Goal: Task Accomplishment & Management: Manage account settings

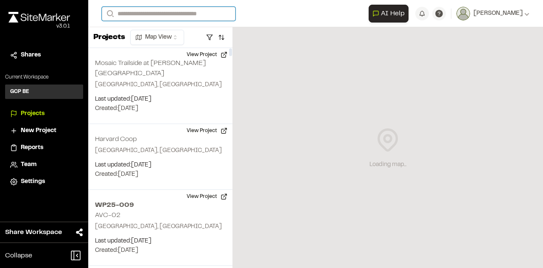
click at [155, 10] on input "Search" at bounding box center [169, 14] width 134 height 14
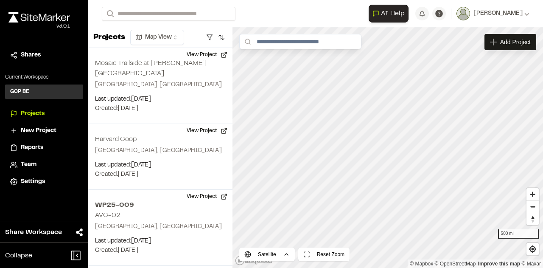
click at [155, 43] on p "HYCC-3 Gateway Tunnel" at bounding box center [169, 45] width 125 height 10
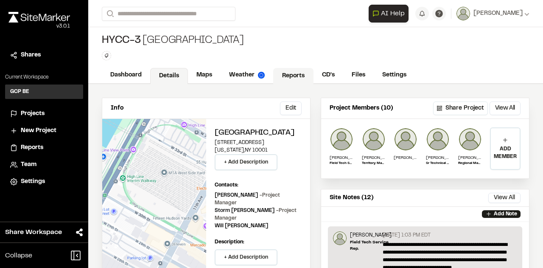
click at [291, 74] on link "Reports" at bounding box center [293, 76] width 40 height 16
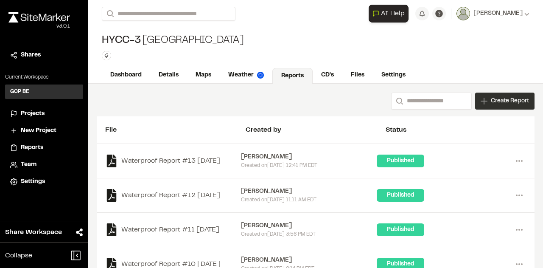
click at [504, 101] on span "Create Report" at bounding box center [510, 100] width 38 height 9
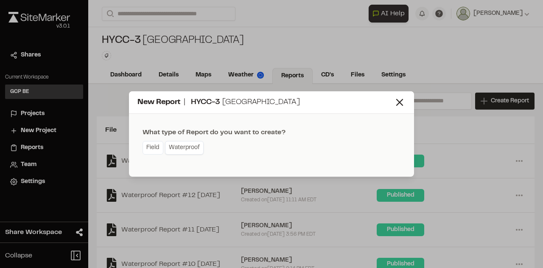
click at [185, 147] on link "Waterproof" at bounding box center [184, 148] width 39 height 14
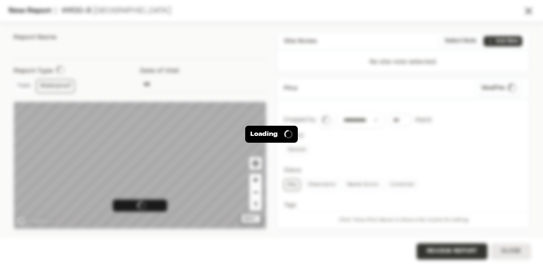
type input "**********"
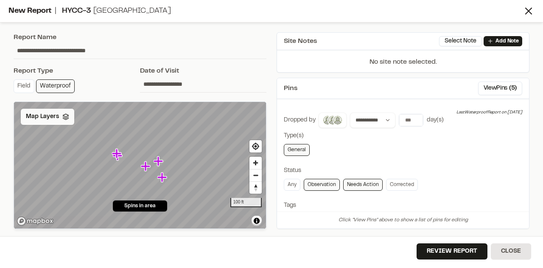
click at [55, 117] on span "Map Layers" at bounding box center [42, 116] width 33 height 9
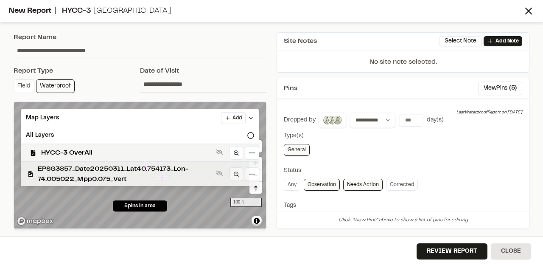
click at [60, 167] on span "EPSG3857_Date20250311_Lat40.754173_Lon-74.005022_Mpp0.075_Vert" at bounding box center [125, 174] width 175 height 20
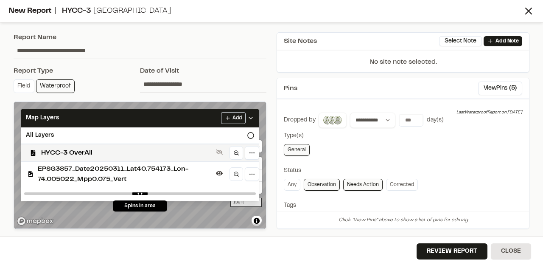
click at [221, 68] on div "Date of Visit" at bounding box center [203, 71] width 126 height 10
click at [192, 250] on div "Review Report Close" at bounding box center [271, 252] width 543 height 32
click at [414, 121] on input "*" at bounding box center [411, 120] width 24 height 12
type input "*"
click at [414, 121] on input "*" at bounding box center [411, 120] width 24 height 12
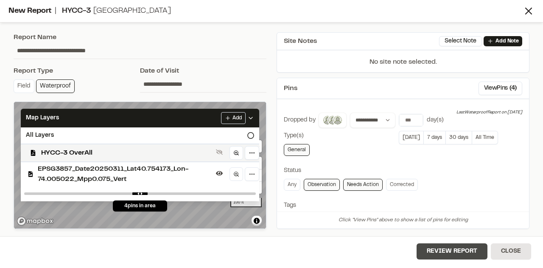
click at [467, 250] on button "Review Report" at bounding box center [451, 251] width 71 height 16
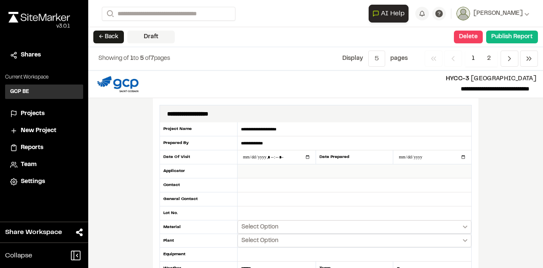
click at [251, 168] on input "text" at bounding box center [354, 171] width 234 height 14
type input "****"
click at [243, 184] on input "text" at bounding box center [354, 185] width 234 height 14
type input "*********"
click at [248, 198] on input "text" at bounding box center [354, 199] width 234 height 14
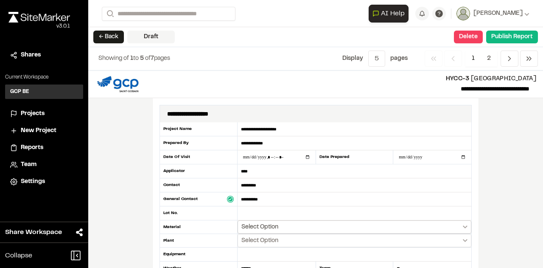
type input "**********"
click at [267, 223] on span "Select Option" at bounding box center [259, 227] width 37 height 8
click at [249, 225] on div at bounding box center [271, 134] width 543 height 268
click at [250, 225] on span "Select Option" at bounding box center [259, 227] width 37 height 8
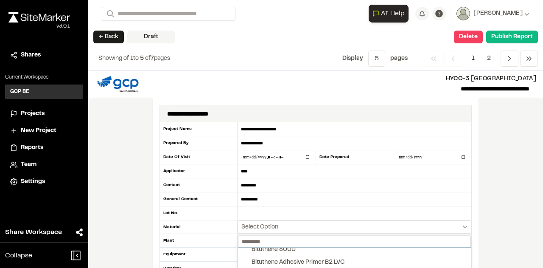
click at [259, 241] on input "text" at bounding box center [354, 241] width 233 height 12
type input "****"
drag, startPoint x: 537, startPoint y: 85, endPoint x: 538, endPoint y: 105, distance: 19.9
click at [537, 106] on div at bounding box center [271, 134] width 543 height 268
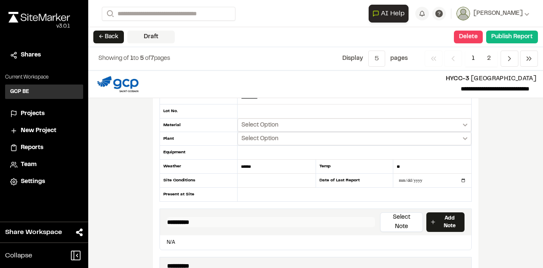
scroll to position [91, 0]
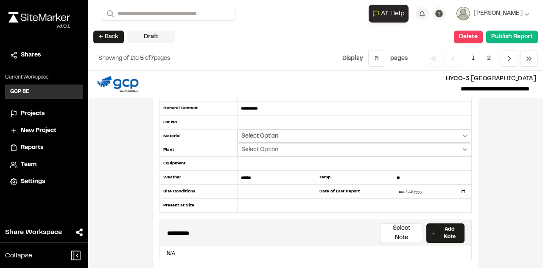
click at [302, 133] on button "Select Option" at bounding box center [354, 135] width 234 height 13
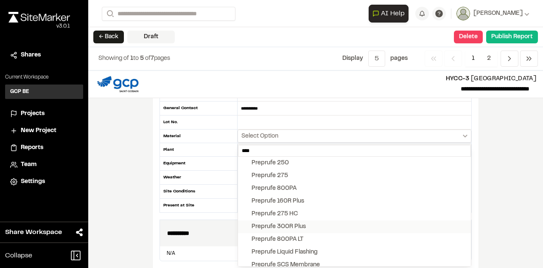
scroll to position [42, 0]
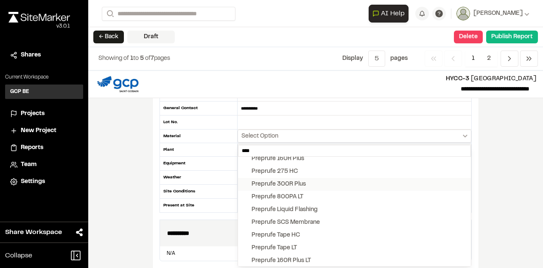
click at [289, 179] on div "Preprufe 300R Plus" at bounding box center [278, 183] width 54 height 9
click at [243, 206] on button "Preprufe Liquid Flashing" at bounding box center [354, 209] width 233 height 13
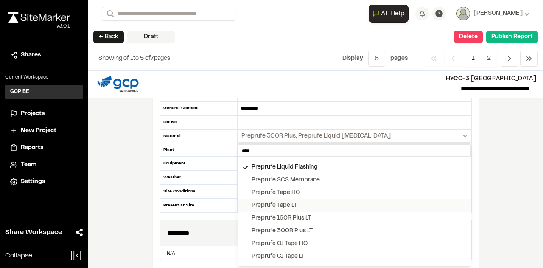
click at [243, 201] on button "Preprufe Tape LT" at bounding box center [354, 205] width 233 height 13
click at [242, 252] on button "Preprufe CJ Tape LT" at bounding box center [354, 256] width 233 height 13
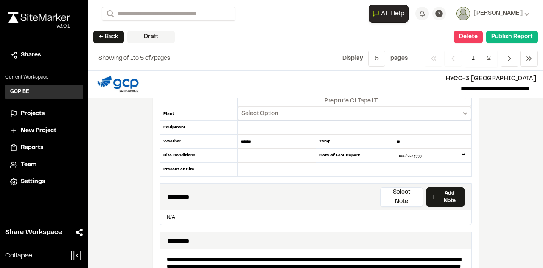
scroll to position [91, 0]
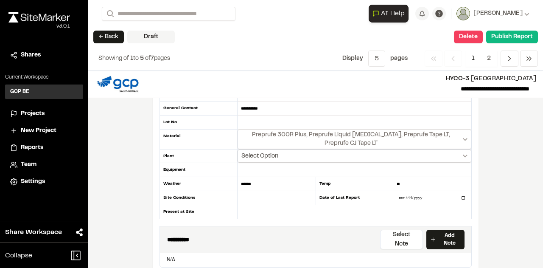
click at [272, 153] on span "Select Option" at bounding box center [259, 156] width 37 height 8
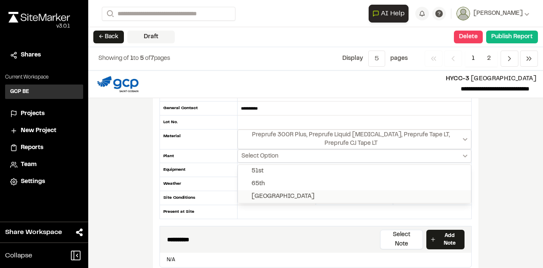
click at [265, 192] on div "[GEOGRAPHIC_DATA]" at bounding box center [282, 196] width 63 height 9
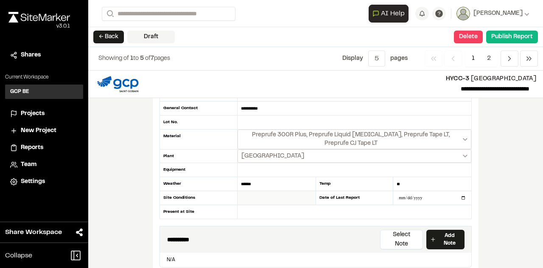
click at [252, 196] on input "text" at bounding box center [276, 198] width 78 height 14
type input "*"
click at [247, 207] on input "text" at bounding box center [354, 212] width 234 height 14
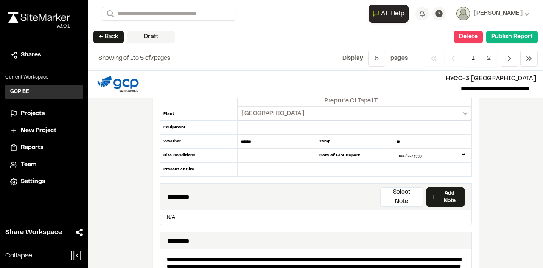
scroll to position [176, 0]
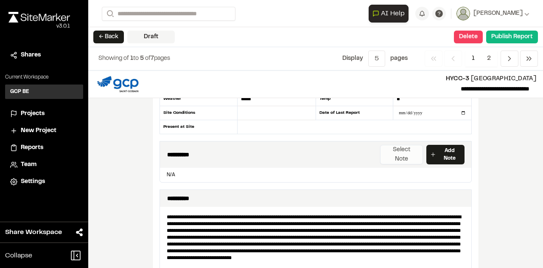
click at [393, 148] on button "Select Note" at bounding box center [401, 155] width 43 height 20
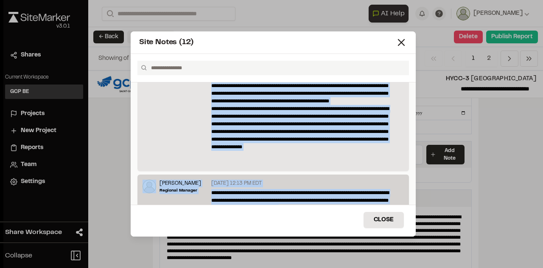
scroll to position [250, 0]
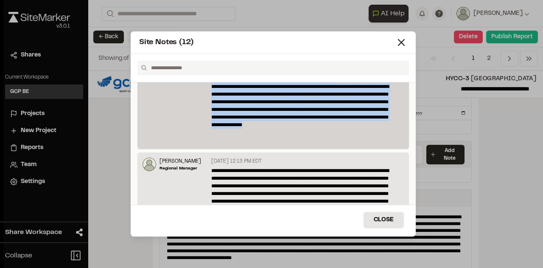
drag, startPoint x: 210, startPoint y: 106, endPoint x: 343, endPoint y: 143, distance: 138.3
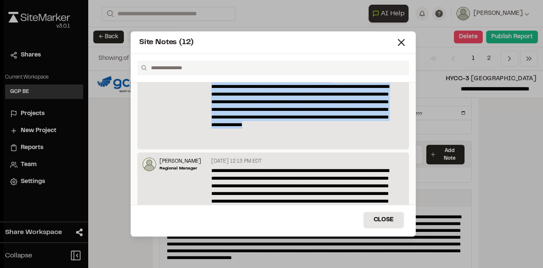
scroll to position [0, 0]
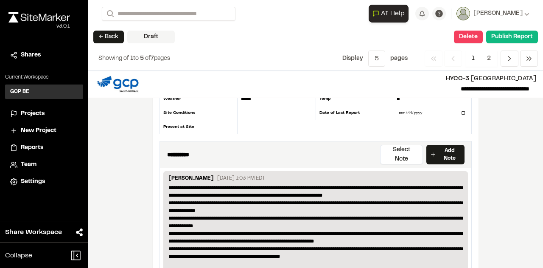
drag, startPoint x: 188, startPoint y: 173, endPoint x: 173, endPoint y: 176, distance: 15.6
drag, startPoint x: 277, startPoint y: 164, endPoint x: 156, endPoint y: 162, distance: 121.7
click at [156, 162] on div "**********" at bounding box center [316, 237] width 326 height 631
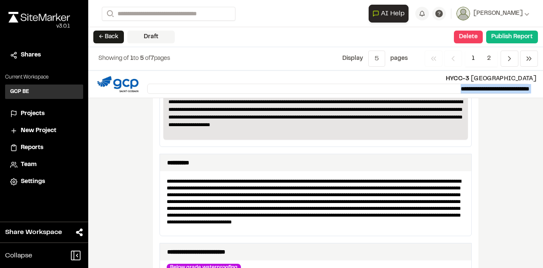
scroll to position [398, 0]
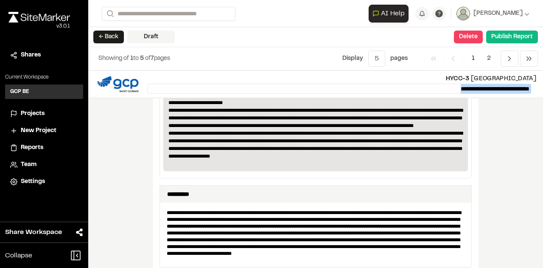
drag, startPoint x: 165, startPoint y: 164, endPoint x: 314, endPoint y: 150, distance: 149.5
click at [314, 150] on div "**********" at bounding box center [315, 59] width 294 height 215
click at [288, 144] on p "**********" at bounding box center [315, 64] width 295 height 206
click at [315, 153] on p "**********" at bounding box center [315, 64] width 295 height 206
click at [296, 147] on p "**********" at bounding box center [315, 64] width 295 height 206
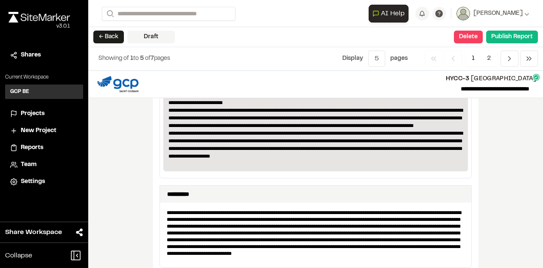
click at [311, 151] on p "**********" at bounding box center [315, 64] width 295 height 206
click at [315, 150] on p "**********" at bounding box center [315, 64] width 295 height 206
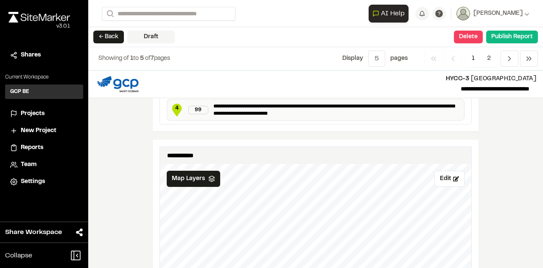
scroll to position [806, 0]
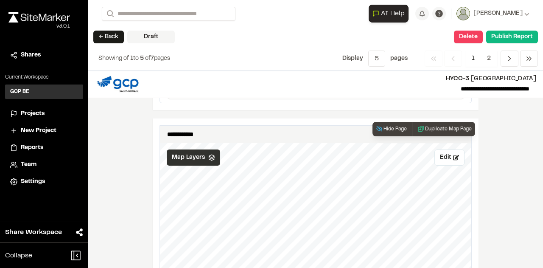
click at [189, 149] on div "Map Layers" at bounding box center [193, 157] width 53 height 16
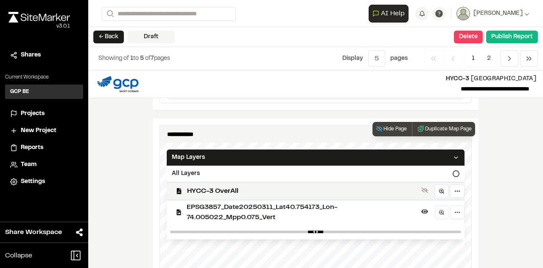
click at [200, 202] on span "EPSG3857_Date20250311_Lat40.754173_Lon-74.005022_Mpp0.075_Vert" at bounding box center [302, 212] width 231 height 20
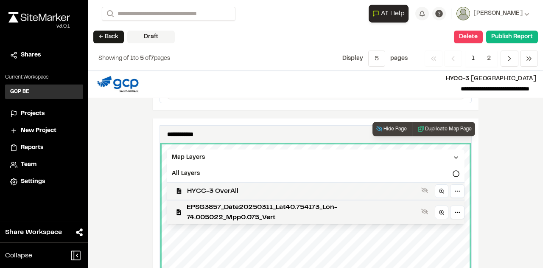
click at [195, 186] on span "HYCC-3 OverAll" at bounding box center [302, 191] width 231 height 10
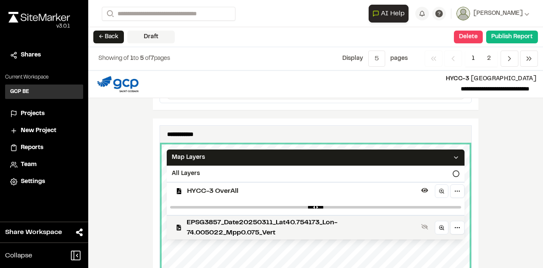
click at [495, 168] on div "**********" at bounding box center [315, 168] width 455 height 197
click at [490, 218] on div "**********" at bounding box center [315, 168] width 455 height 197
click at [101, 157] on div "**********" at bounding box center [315, 168] width 455 height 197
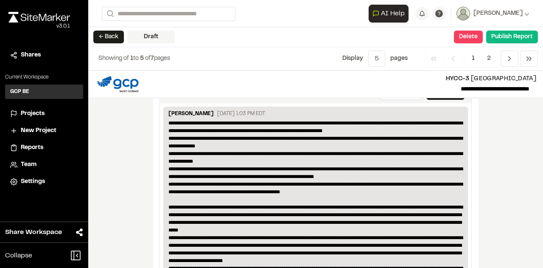
scroll to position [212, 0]
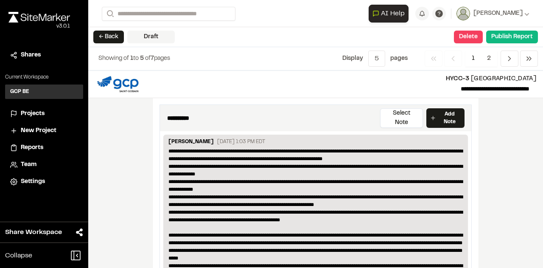
click at [205, 157] on p "**********" at bounding box center [315, 250] width 295 height 206
click at [212, 149] on p "**********" at bounding box center [315, 250] width 295 height 206
click at [193, 147] on p "**********" at bounding box center [315, 250] width 295 height 206
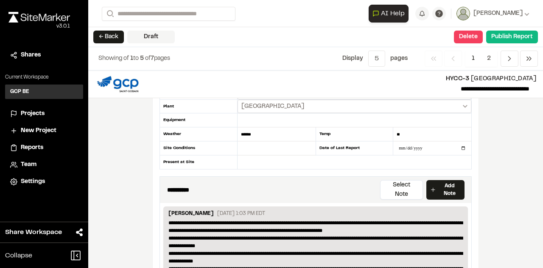
scroll to position [127, 0]
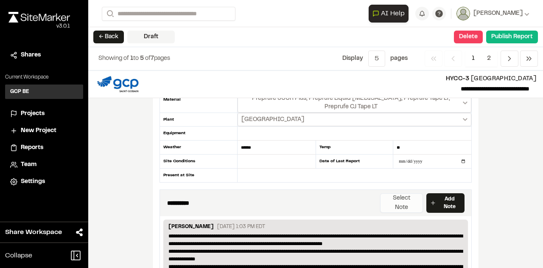
click at [402, 195] on button "Select Note" at bounding box center [401, 203] width 43 height 20
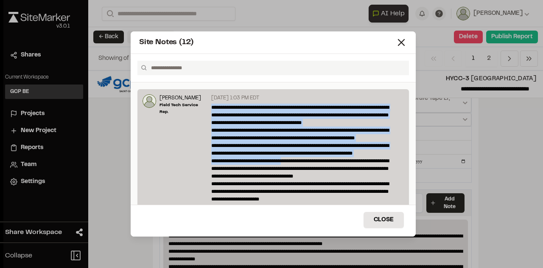
drag, startPoint x: 210, startPoint y: 106, endPoint x: 284, endPoint y: 161, distance: 91.3
click at [284, 161] on p "**********" at bounding box center [305, 248] width 188 height 290
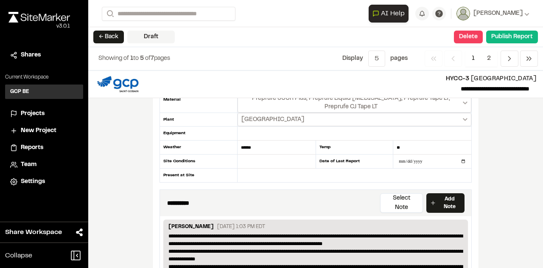
drag, startPoint x: 302, startPoint y: 231, endPoint x: 262, endPoint y: 230, distance: 39.9
click at [399, 193] on button "Select Note" at bounding box center [401, 203] width 43 height 20
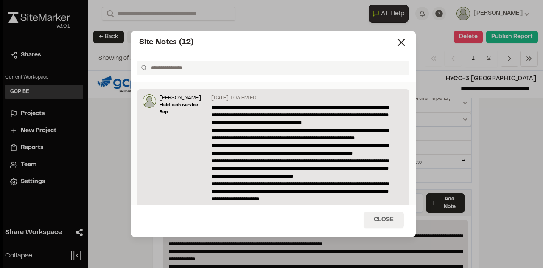
click at [392, 219] on button "Close" at bounding box center [383, 220] width 40 height 16
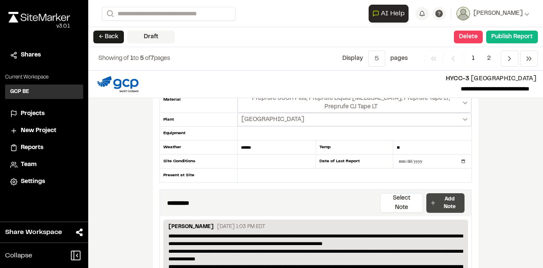
click at [439, 195] on p "Add Note" at bounding box center [449, 202] width 23 height 15
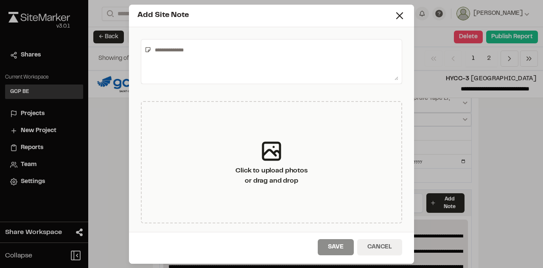
click at [383, 247] on button "Cancel" at bounding box center [379, 247] width 45 height 16
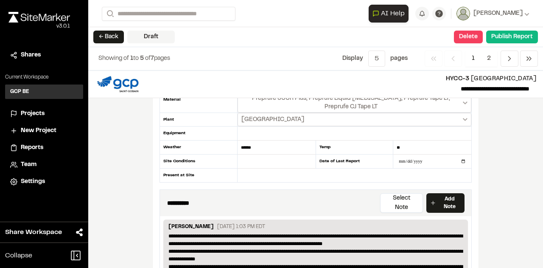
click at [404, 195] on button "Select Note" at bounding box center [401, 203] width 43 height 20
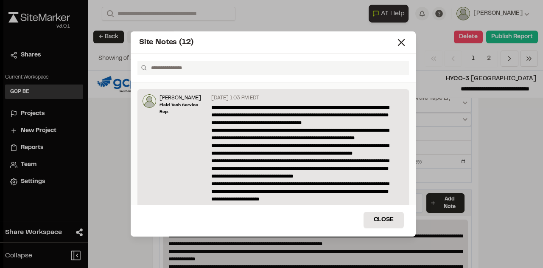
click at [177, 67] on input "text" at bounding box center [277, 68] width 258 height 14
click at [144, 66] on icon at bounding box center [144, 67] width 7 height 7
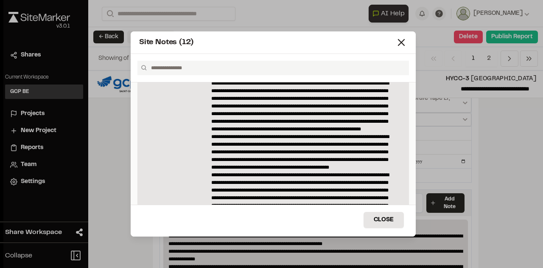
scroll to position [1230, 0]
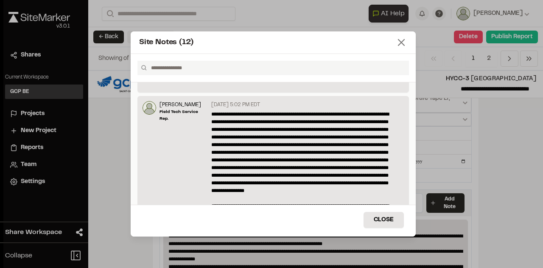
click at [401, 39] on icon at bounding box center [401, 42] width 12 height 12
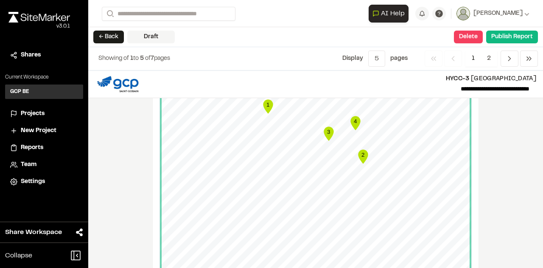
scroll to position [955, 0]
click at [142, 38] on div "Draft" at bounding box center [150, 37] width 47 height 13
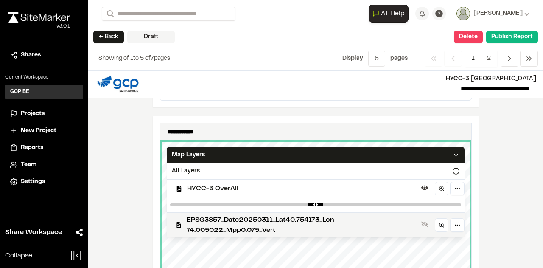
scroll to position [785, 0]
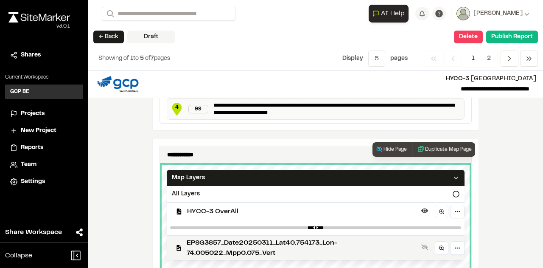
click at [452, 174] on icon at bounding box center [455, 177] width 7 height 7
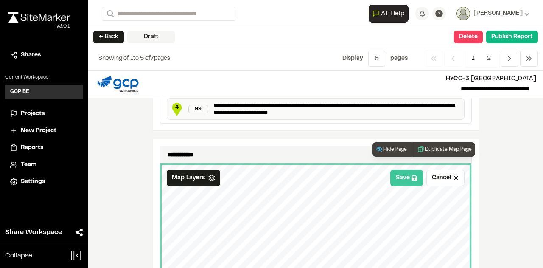
click at [403, 170] on button "Save" at bounding box center [406, 178] width 33 height 16
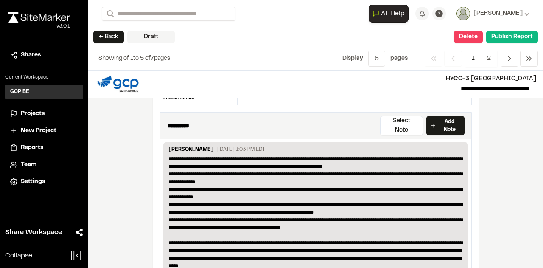
scroll to position [192, 0]
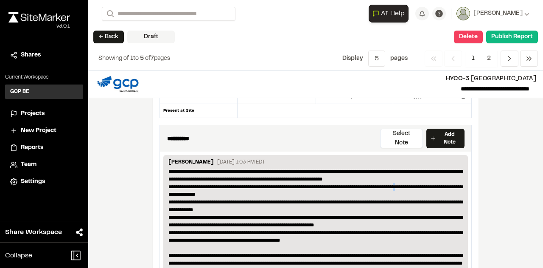
click at [405, 178] on p "**********" at bounding box center [315, 271] width 295 height 206
click at [355, 173] on p "**********" at bounding box center [315, 271] width 295 height 206
click at [405, 130] on button "Select Note" at bounding box center [401, 138] width 43 height 20
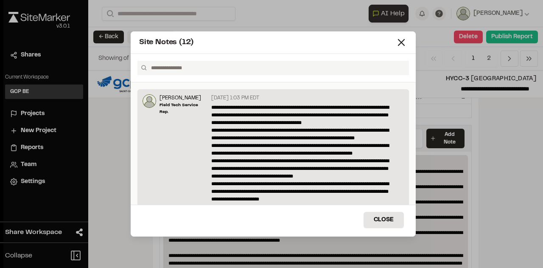
click at [192, 66] on input "text" at bounding box center [277, 68] width 258 height 14
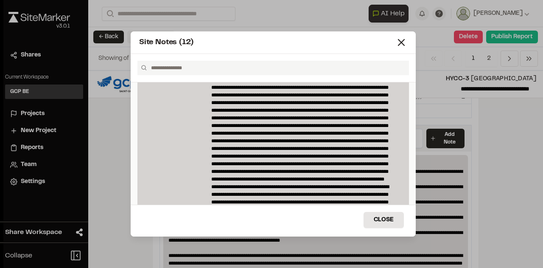
scroll to position [2505, 0]
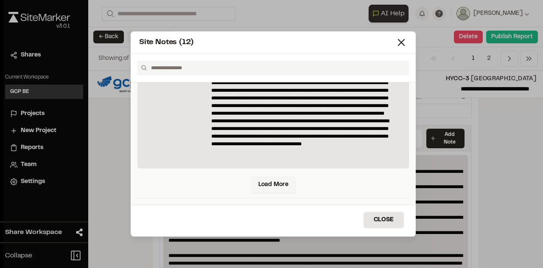
click at [176, 69] on input "text" at bounding box center [277, 68] width 258 height 14
click at [378, 219] on button "Close" at bounding box center [383, 220] width 40 height 16
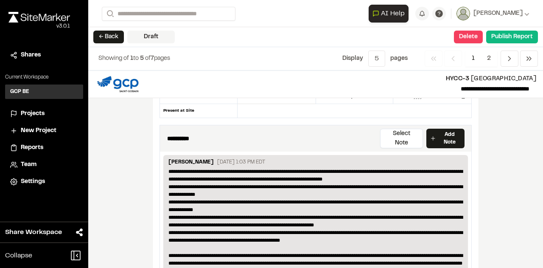
click at [319, 197] on p "**********" at bounding box center [315, 271] width 295 height 206
click at [111, 37] on button "← Back" at bounding box center [108, 37] width 31 height 13
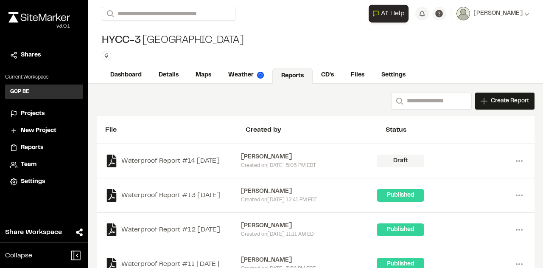
click at [393, 158] on div "Draft" at bounding box center [400, 160] width 47 height 13
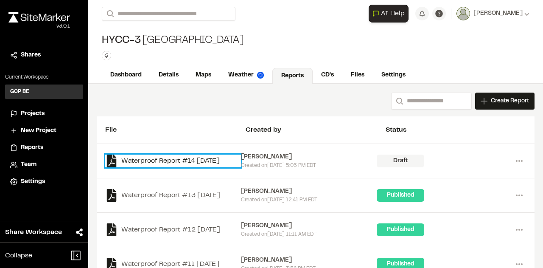
click at [145, 158] on link "Waterproof Report #14 [DATE]" at bounding box center [173, 160] width 136 height 13
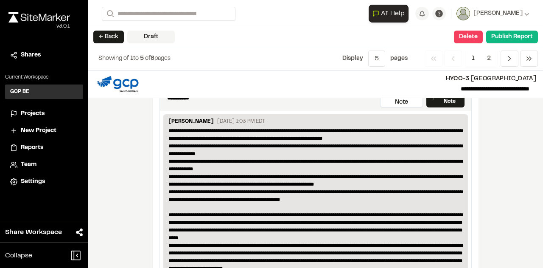
scroll to position [254, 0]
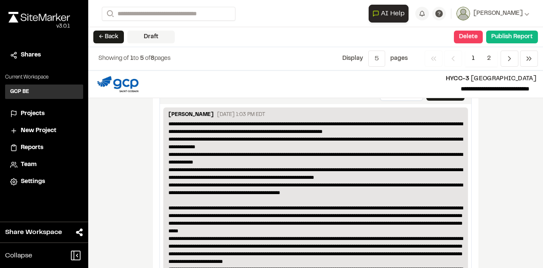
click at [280, 165] on p "**********" at bounding box center [315, 223] width 295 height 206
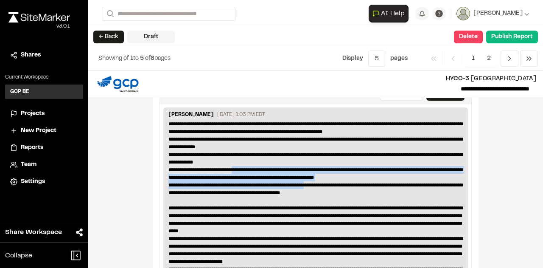
drag, startPoint x: 316, startPoint y: 174, endPoint x: 226, endPoint y: 154, distance: 91.8
click at [229, 154] on p "**********" at bounding box center [315, 223] width 295 height 206
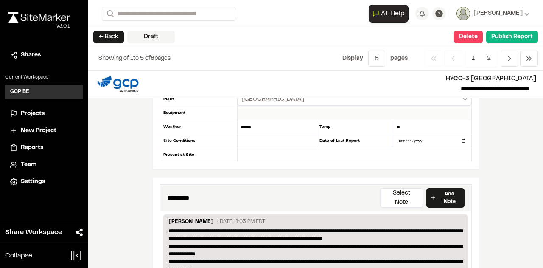
scroll to position [170, 0]
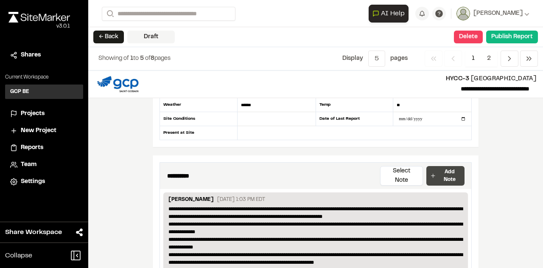
click at [441, 168] on p "Add Note" at bounding box center [449, 175] width 23 height 15
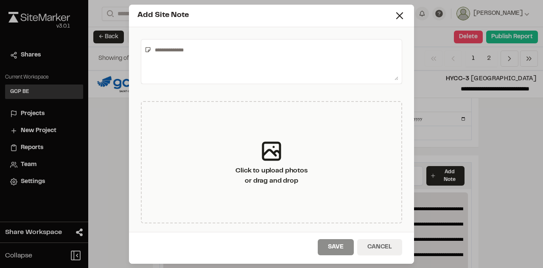
click at [385, 244] on button "Cancel" at bounding box center [379, 247] width 45 height 16
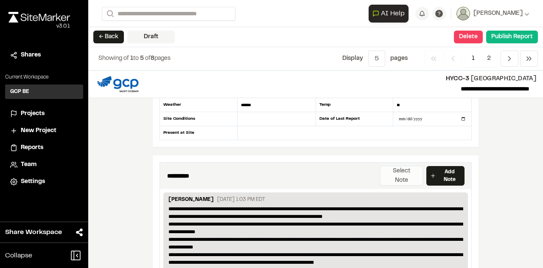
click at [388, 166] on button "Select Note" at bounding box center [401, 176] width 43 height 20
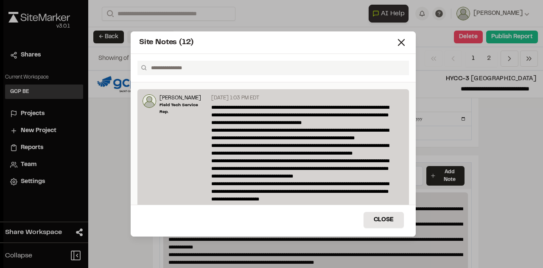
click at [365, 144] on p "**********" at bounding box center [305, 248] width 188 height 290
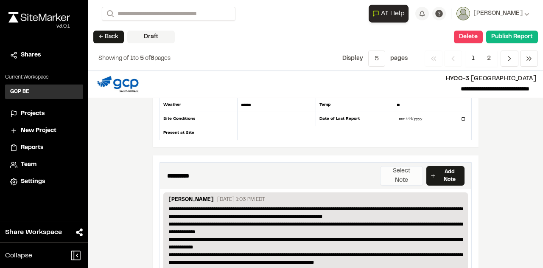
click at [396, 171] on button "Select Note" at bounding box center [401, 176] width 43 height 20
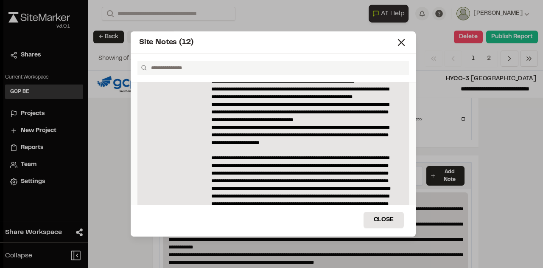
scroll to position [0, 0]
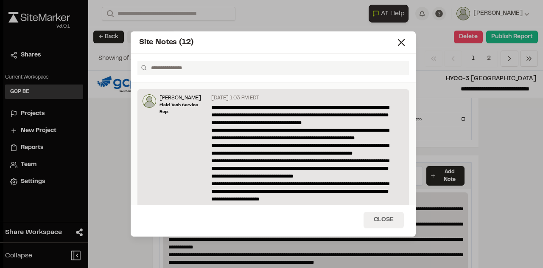
click at [392, 215] on button "Close" at bounding box center [383, 220] width 40 height 16
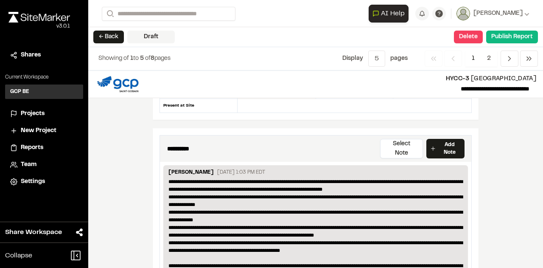
scroll to position [212, 0]
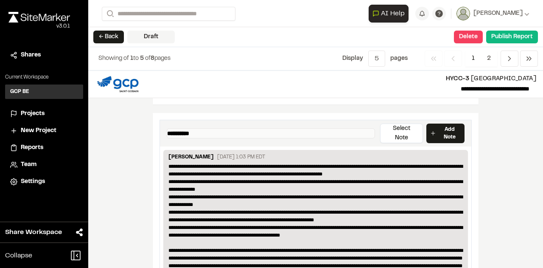
click at [176, 128] on textarea "**********" at bounding box center [271, 133] width 208 height 10
click at [171, 153] on p "[PERSON_NAME]" at bounding box center [190, 157] width 45 height 9
click at [181, 162] on p "**********" at bounding box center [315, 265] width 295 height 206
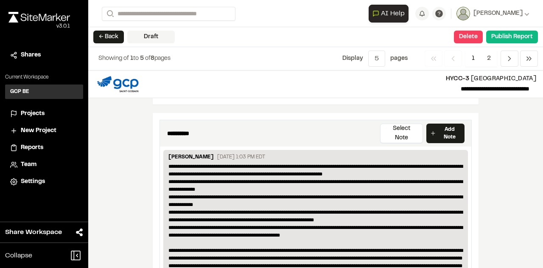
click at [181, 162] on p "**********" at bounding box center [315, 265] width 295 height 206
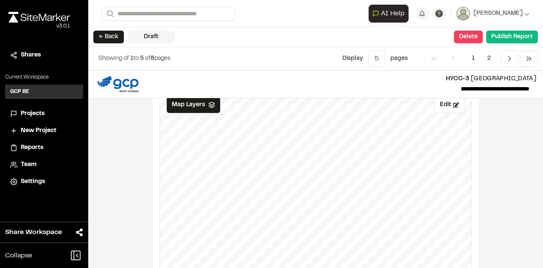
scroll to position [848, 0]
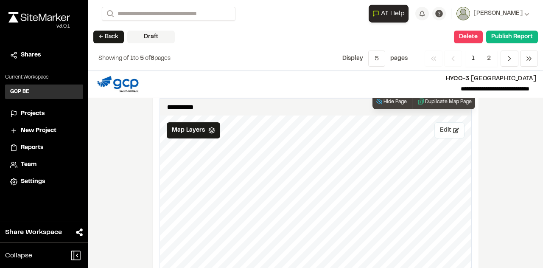
click at [443, 122] on button "Edit" at bounding box center [449, 130] width 30 height 16
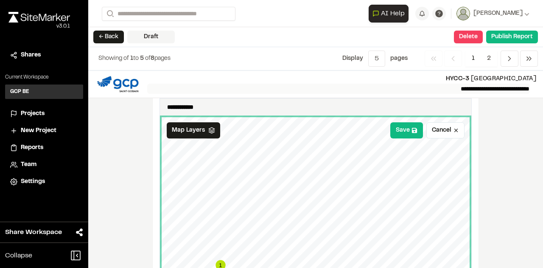
click at [363, 89] on div "**********" at bounding box center [315, 168] width 455 height 197
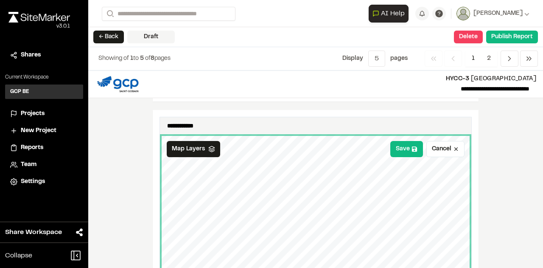
scroll to position [822, 0]
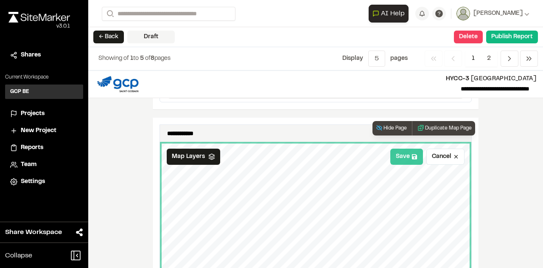
click at [403, 148] on button "Save" at bounding box center [406, 156] width 33 height 16
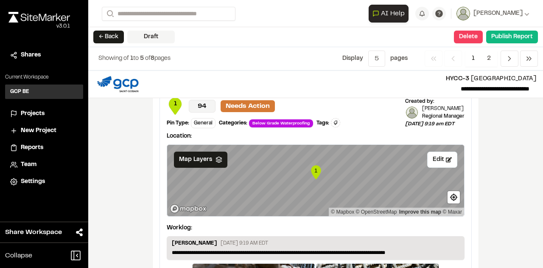
scroll to position [1288, 0]
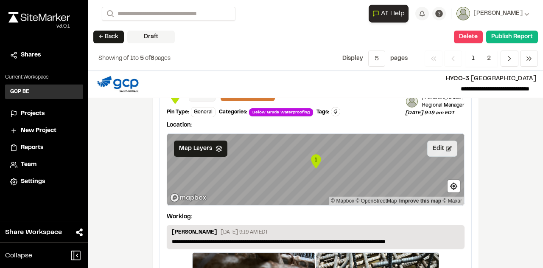
click at [435, 140] on button "Edit" at bounding box center [442, 148] width 30 height 16
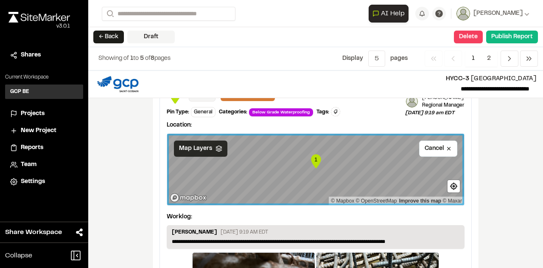
click at [207, 144] on span "Map Layers" at bounding box center [195, 148] width 33 height 9
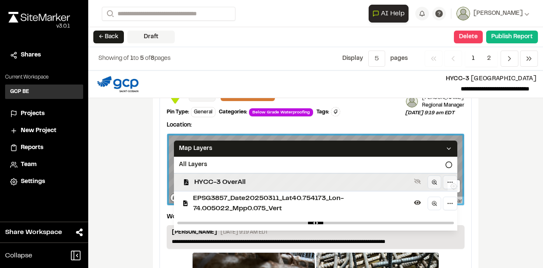
click at [213, 177] on span "HYCC-3 OverAll" at bounding box center [302, 182] width 216 height 10
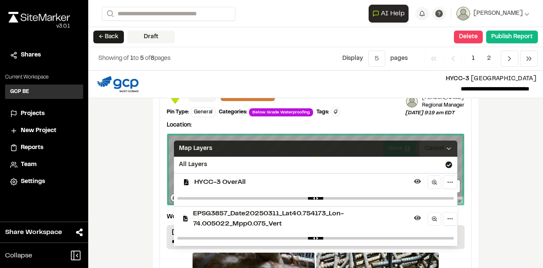
click at [447, 148] on polyline at bounding box center [448, 149] width 3 height 2
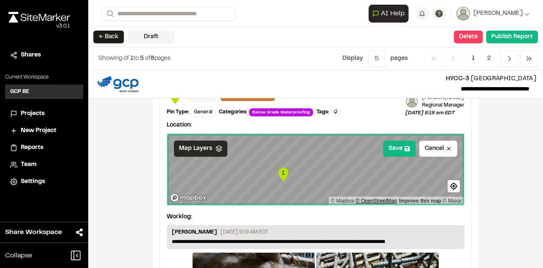
click at [376, 189] on div "1 © Mapbox © OpenStreetMap Improve this map © Maxar" at bounding box center [315, 169] width 297 height 71
click at [401, 140] on button "Save" at bounding box center [399, 148] width 33 height 16
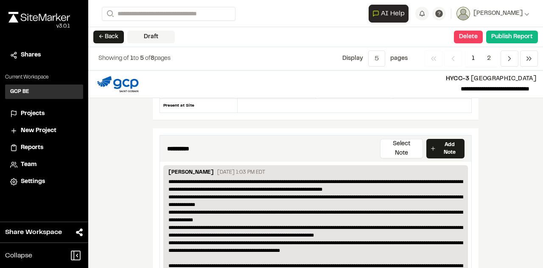
scroll to position [212, 0]
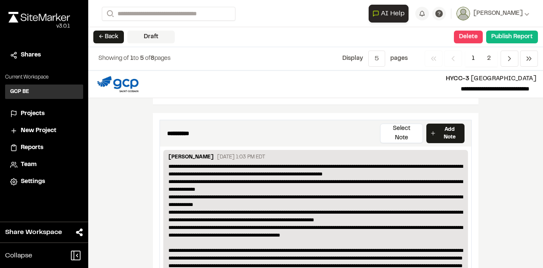
click at [401, 200] on p "**********" at bounding box center [315, 265] width 295 height 206
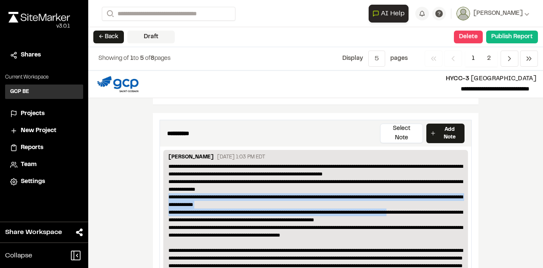
drag, startPoint x: 401, startPoint y: 201, endPoint x: 347, endPoint y: 193, distance: 54.9
click at [347, 193] on p "**********" at bounding box center [315, 265] width 295 height 206
click at [412, 126] on button "Select Note" at bounding box center [401, 133] width 43 height 20
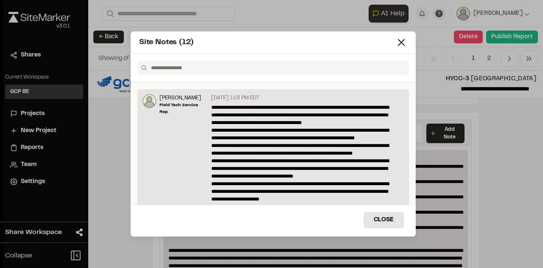
click at [141, 69] on icon at bounding box center [144, 67] width 7 height 7
click at [402, 44] on line at bounding box center [401, 42] width 6 height 6
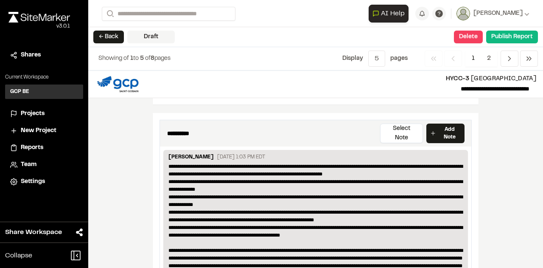
click at [384, 194] on p "**********" at bounding box center [315, 265] width 295 height 206
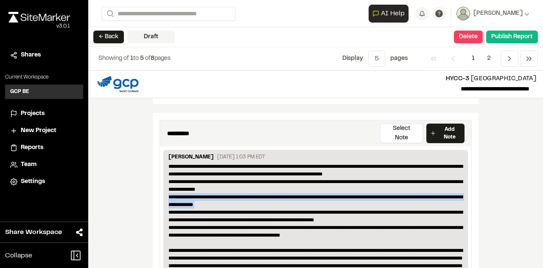
click at [384, 194] on p "**********" at bounding box center [315, 265] width 295 height 206
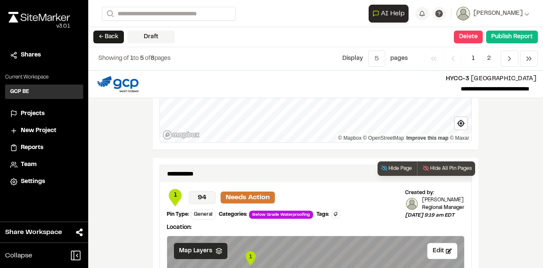
scroll to position [1187, 0]
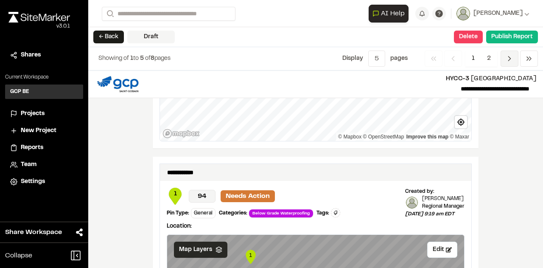
click at [509, 58] on icon "Navigation" at bounding box center [509, 58] width 8 height 8
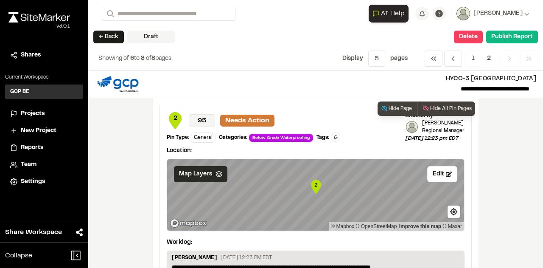
click at [199, 171] on span "Map Layers" at bounding box center [195, 173] width 33 height 9
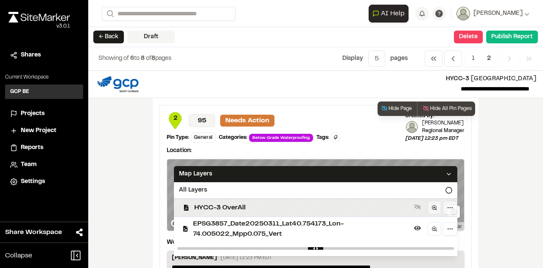
click at [208, 207] on span "HYCC-3 OverAll" at bounding box center [302, 207] width 216 height 10
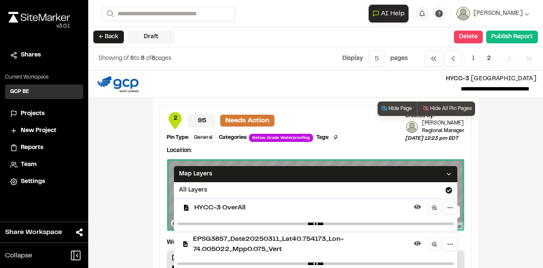
click at [445, 172] on icon at bounding box center [448, 173] width 7 height 7
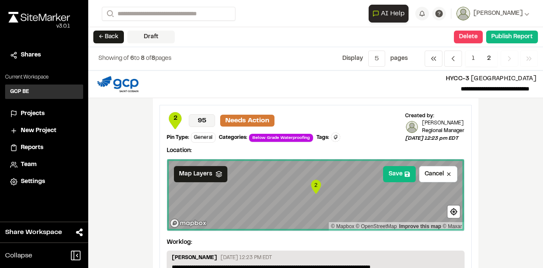
click at [522, 184] on div "**********" at bounding box center [315, 168] width 455 height 197
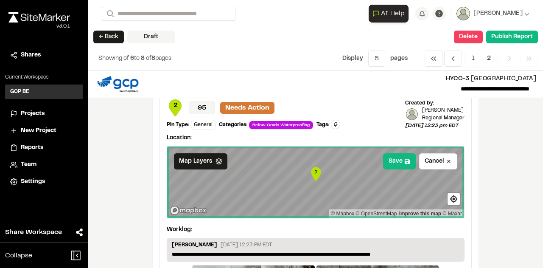
scroll to position [0, 0]
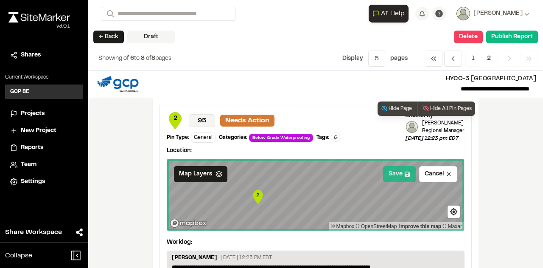
click at [392, 174] on button "Save" at bounding box center [399, 174] width 33 height 16
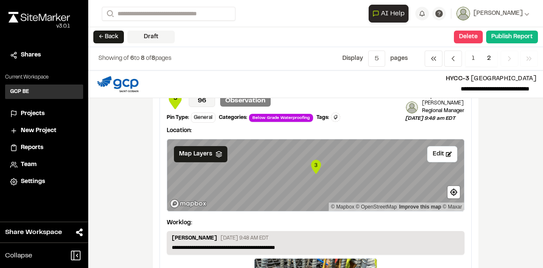
scroll to position [382, 0]
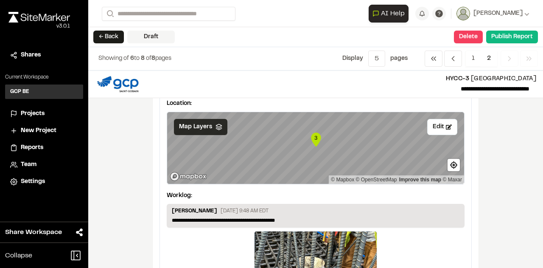
click at [194, 130] on div "Map Layers" at bounding box center [200, 127] width 53 height 16
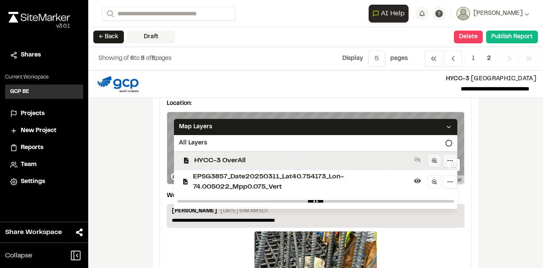
click at [213, 157] on span "HYCC-3 OverAll" at bounding box center [302, 160] width 216 height 10
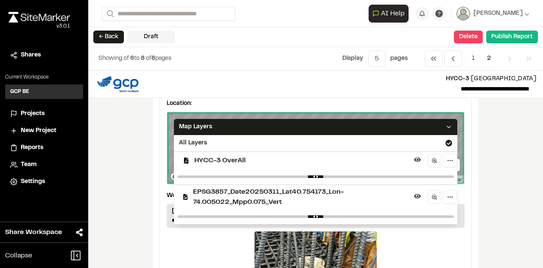
click at [450, 122] on div "Map Layers" at bounding box center [315, 127] width 283 height 16
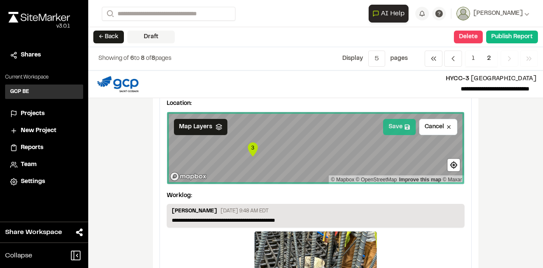
click at [397, 125] on button "Save" at bounding box center [399, 127] width 33 height 16
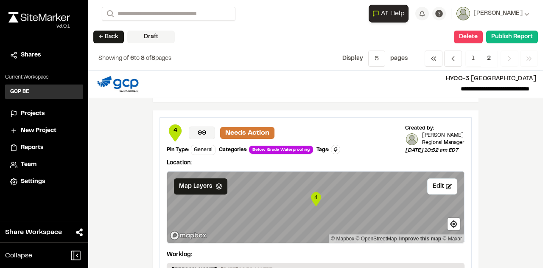
scroll to position [678, 0]
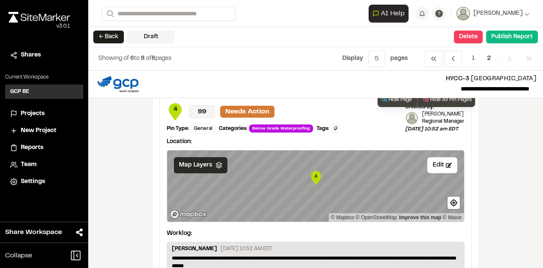
click at [180, 160] on span "Map Layers" at bounding box center [195, 164] width 33 height 9
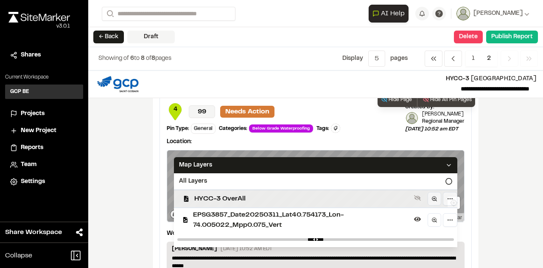
click at [226, 193] on span "HYCC-3 OverAll" at bounding box center [302, 198] width 216 height 10
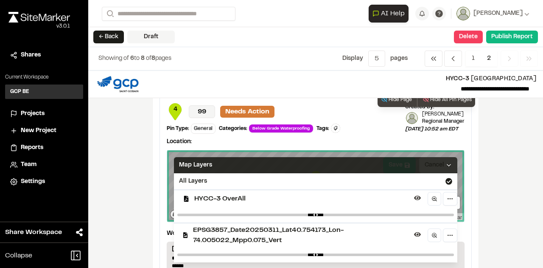
click at [445, 162] on icon at bounding box center [448, 165] width 7 height 7
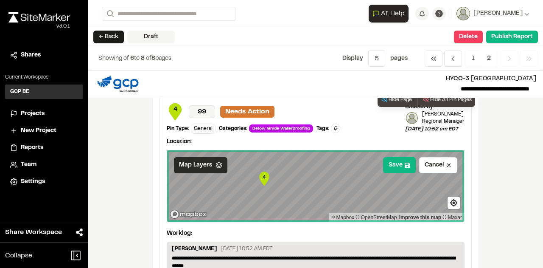
click at [348, 211] on div "4 © Mapbox © OpenStreetMap Improve this map © Maxar" at bounding box center [315, 185] width 297 height 71
click at [402, 168] on button "Save" at bounding box center [399, 165] width 33 height 16
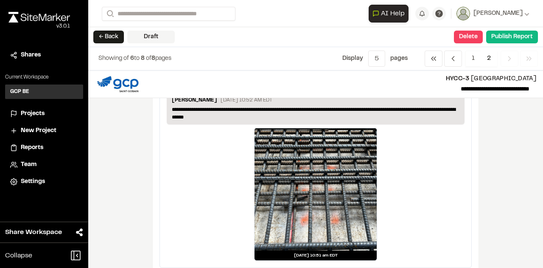
scroll to position [838, 0]
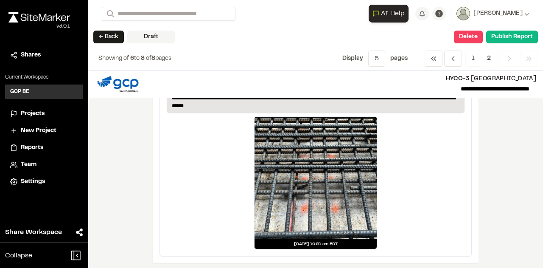
click at [489, 55] on span "2" at bounding box center [488, 58] width 17 height 16
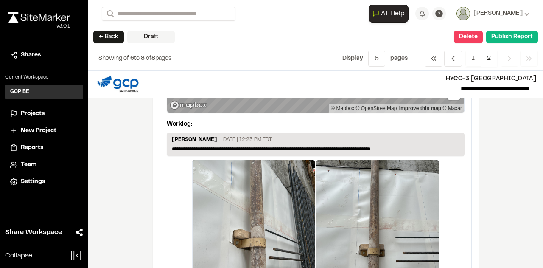
scroll to position [0, 0]
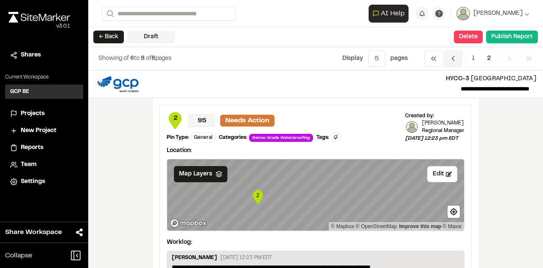
click at [452, 58] on icon "Navigation" at bounding box center [453, 58] width 8 height 8
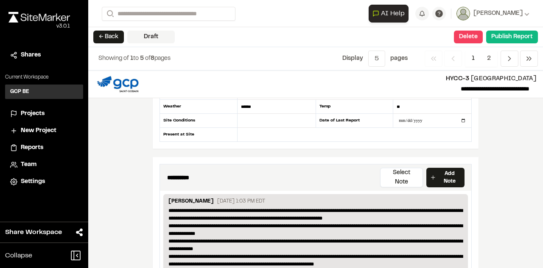
scroll to position [212, 0]
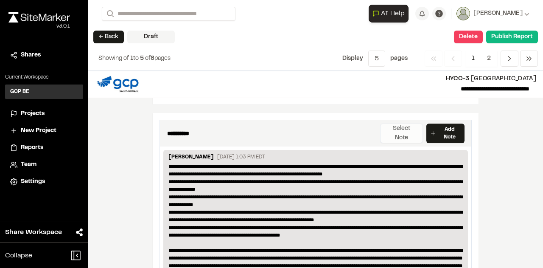
click at [411, 126] on button "Select Note" at bounding box center [401, 133] width 43 height 20
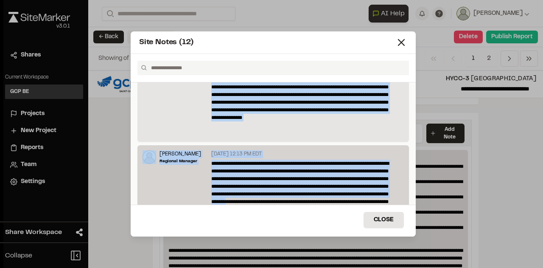
scroll to position [267, 0]
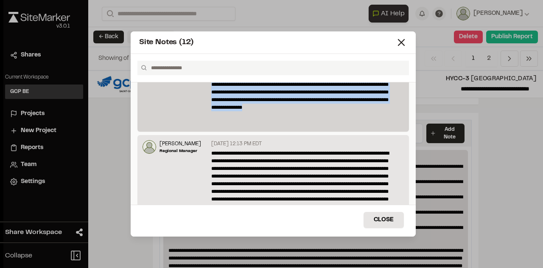
drag, startPoint x: 219, startPoint y: 112, endPoint x: 331, endPoint y: 123, distance: 112.6
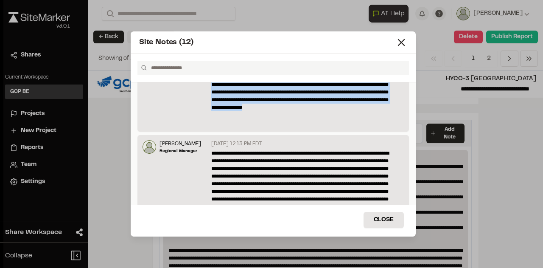
scroll to position [0, 0]
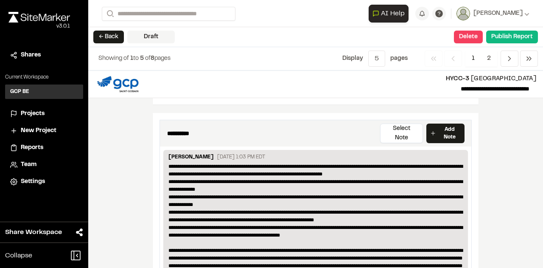
click at [294, 176] on p "**********" at bounding box center [315, 265] width 295 height 206
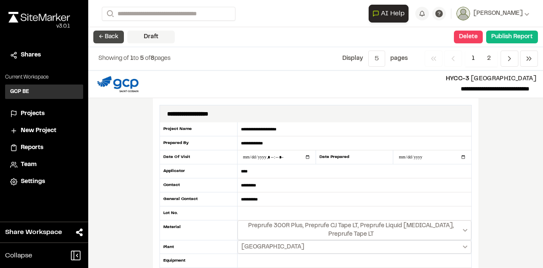
click at [103, 34] on button "← Back" at bounding box center [108, 37] width 31 height 13
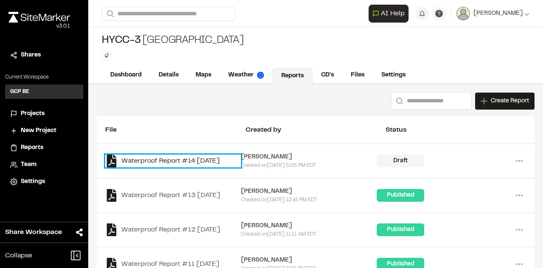
click at [174, 158] on link "Waterproof Report #14 [DATE]" at bounding box center [173, 160] width 136 height 13
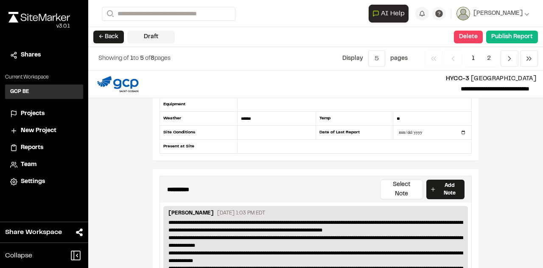
scroll to position [170, 0]
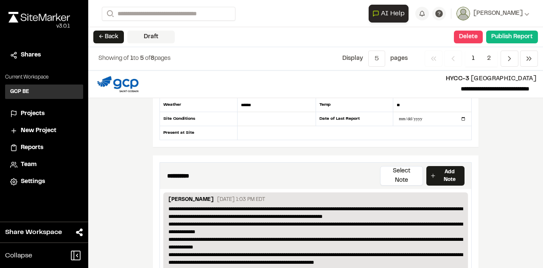
click at [184, 170] on textarea "**********" at bounding box center [271, 175] width 208 height 10
click at [444, 168] on p "Add Note" at bounding box center [449, 175] width 23 height 15
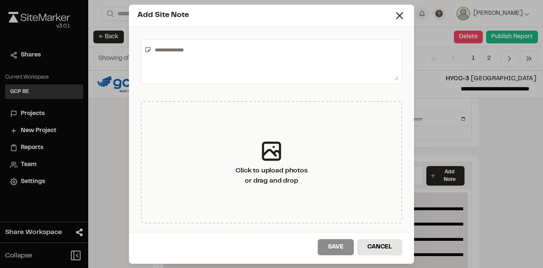
click at [160, 48] on textarea at bounding box center [274, 61] width 247 height 37
type textarea "**********"
click at [337, 246] on button "Save" at bounding box center [336, 247] width 36 height 16
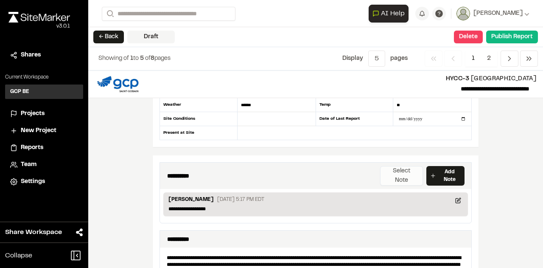
click at [396, 169] on button "Select Note" at bounding box center [401, 176] width 43 height 20
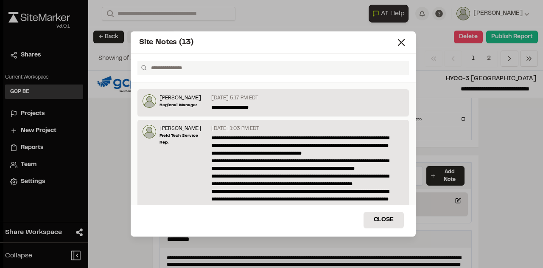
click at [178, 65] on input "text" at bounding box center [277, 68] width 258 height 14
click at [142, 67] on icon at bounding box center [144, 67] width 7 height 7
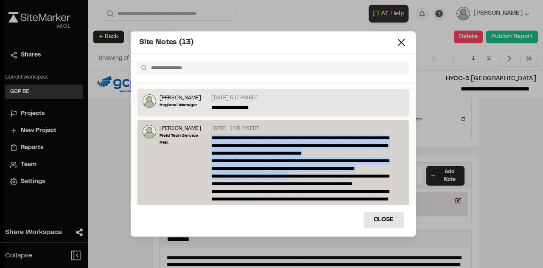
drag, startPoint x: 215, startPoint y: 140, endPoint x: 289, endPoint y: 175, distance: 82.0
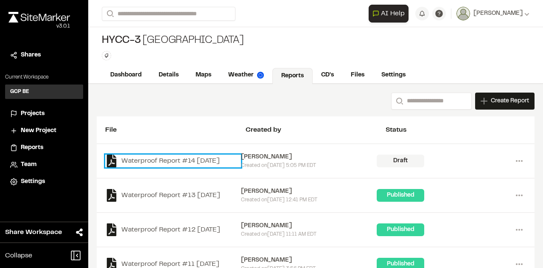
click at [198, 157] on link "Waterproof Report #14 [DATE]" at bounding box center [173, 160] width 136 height 13
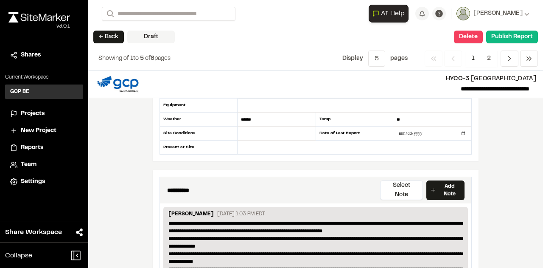
scroll to position [170, 0]
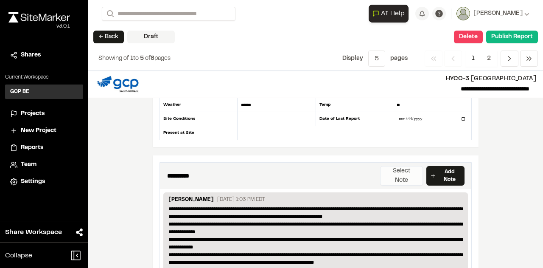
click at [390, 167] on button "Select Note" at bounding box center [401, 176] width 43 height 20
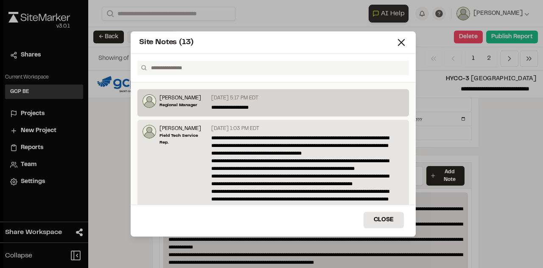
click at [232, 101] on p "September 23, 2025 5:17 PM EDT" at bounding box center [234, 98] width 47 height 8
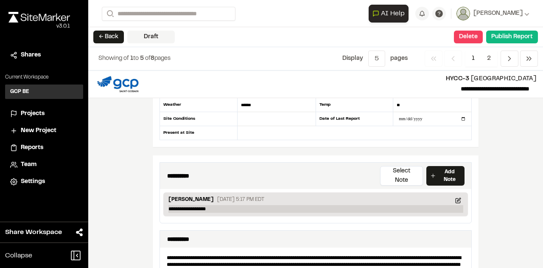
click at [223, 205] on p "**********" at bounding box center [315, 209] width 295 height 8
click at [401, 168] on button "Select Note" at bounding box center [401, 176] width 43 height 20
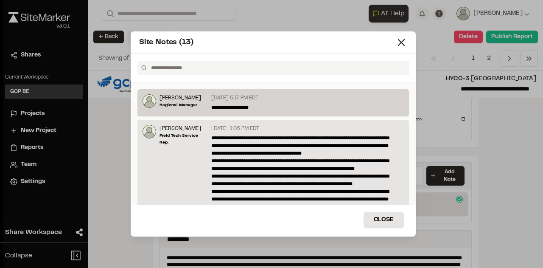
click at [228, 106] on p "**********" at bounding box center [305, 107] width 188 height 8
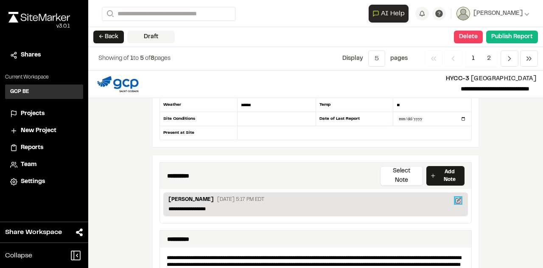
click at [456, 197] on icon at bounding box center [458, 200] width 6 height 6
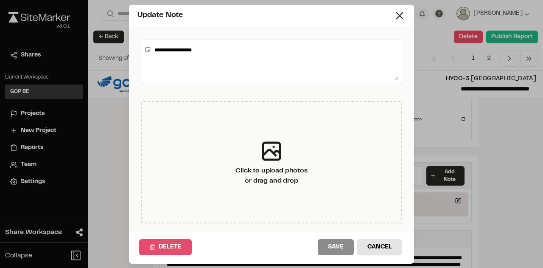
click at [170, 244] on button "Delete" at bounding box center [165, 247] width 53 height 16
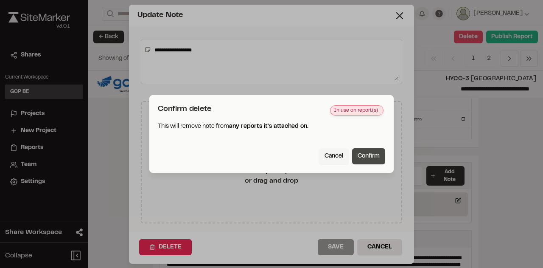
click at [365, 153] on button "Confirm" at bounding box center [368, 156] width 33 height 16
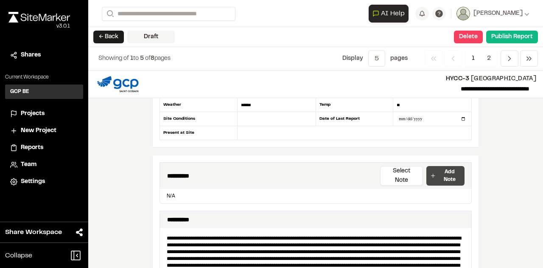
click at [440, 168] on p "Add Note" at bounding box center [449, 175] width 23 height 15
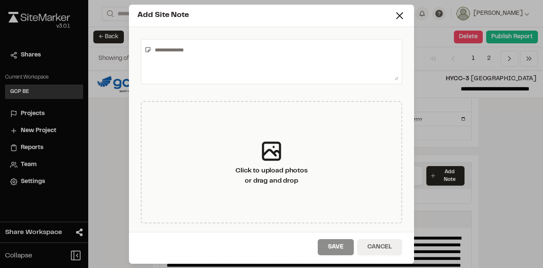
click at [378, 244] on button "Cancel" at bounding box center [379, 247] width 45 height 16
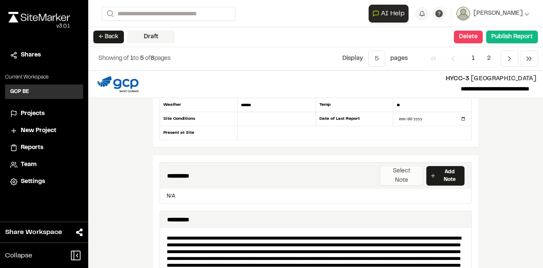
click at [391, 166] on button "Select Note" at bounding box center [401, 176] width 43 height 20
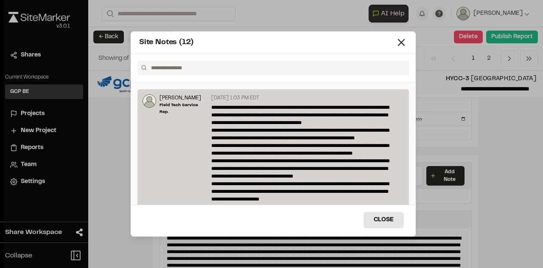
click at [231, 114] on p "**********" at bounding box center [305, 248] width 188 height 290
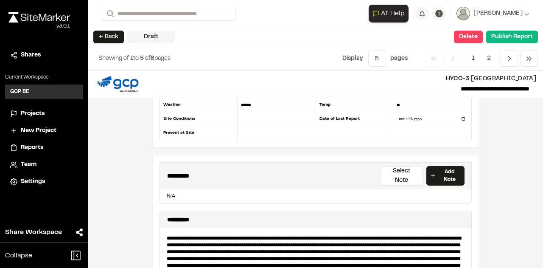
click at [444, 166] on link "Add Note" at bounding box center [445, 176] width 38 height 20
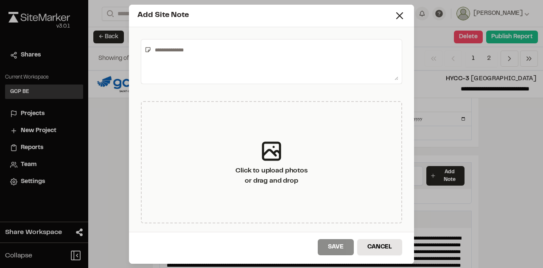
click at [160, 49] on textarea at bounding box center [274, 61] width 247 height 37
click at [368, 248] on button "Cancel" at bounding box center [379, 247] width 45 height 16
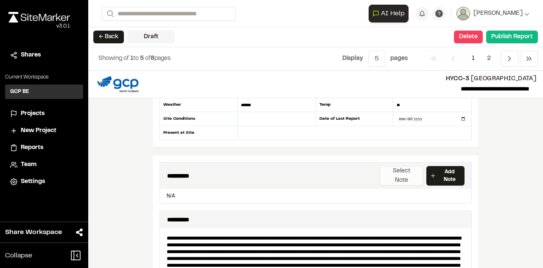
click at [402, 168] on button "Select Note" at bounding box center [401, 176] width 43 height 20
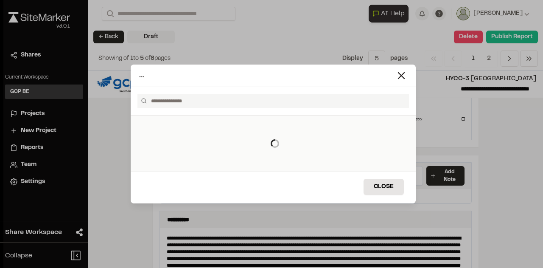
click at [176, 100] on input "text" at bounding box center [277, 101] width 258 height 14
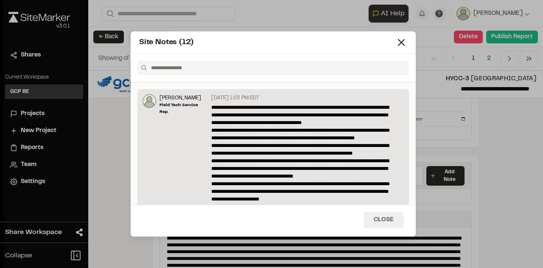
click at [387, 185] on p "**********" at bounding box center [305, 248] width 188 height 290
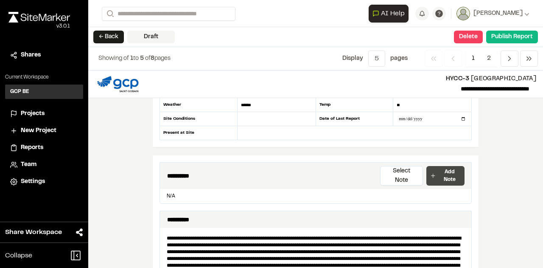
click at [434, 166] on link "Add Note" at bounding box center [445, 176] width 38 height 20
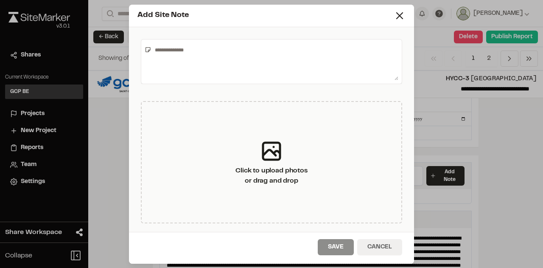
click at [375, 245] on button "Cancel" at bounding box center [379, 247] width 45 height 16
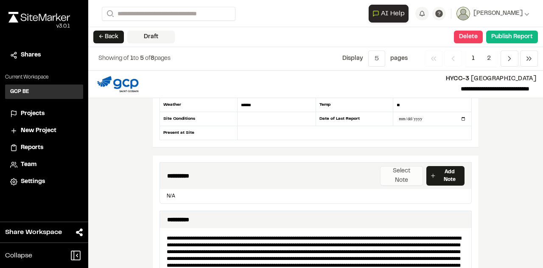
click at [399, 168] on button "Select Note" at bounding box center [401, 176] width 43 height 20
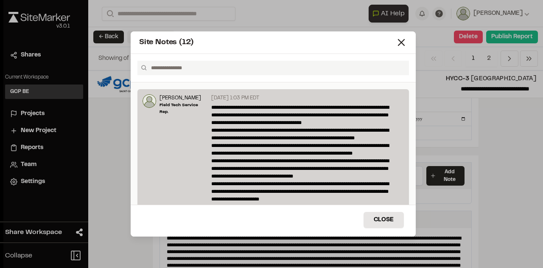
click at [264, 138] on p "**********" at bounding box center [305, 248] width 188 height 290
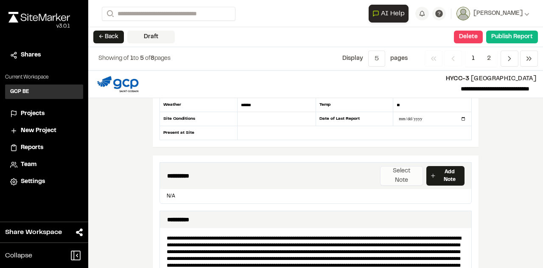
click at [394, 168] on button "Select Note" at bounding box center [401, 176] width 43 height 20
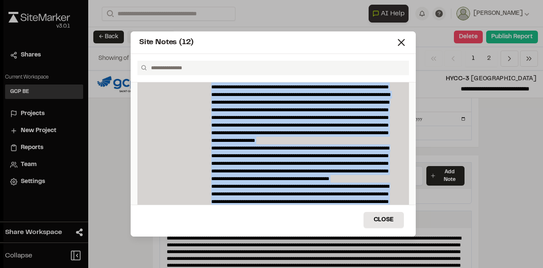
scroll to position [215, 0]
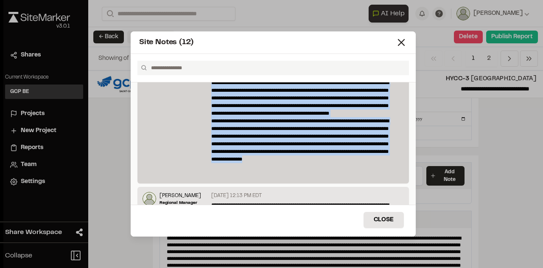
drag, startPoint x: 210, startPoint y: 106, endPoint x: 332, endPoint y: 173, distance: 138.1
click at [332, 173] on p "**********" at bounding box center [305, 33] width 188 height 290
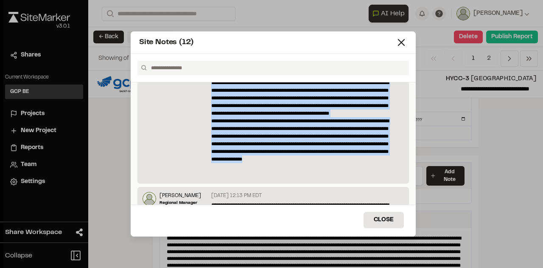
scroll to position [0, 0]
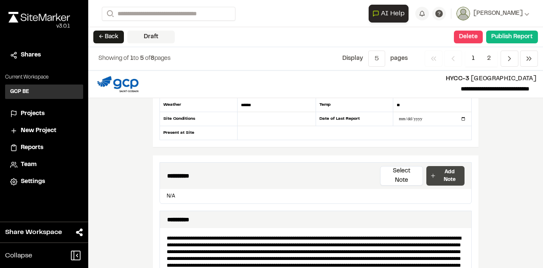
click at [438, 168] on p "Add Note" at bounding box center [449, 175] width 23 height 15
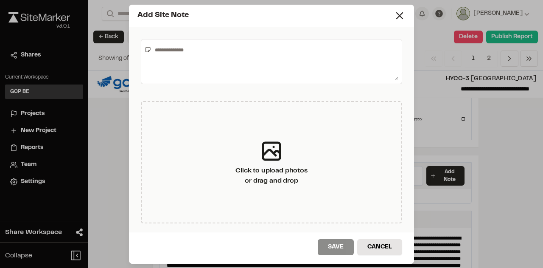
drag, startPoint x: 169, startPoint y: 48, endPoint x: 176, endPoint y: 53, distance: 8.2
click at [169, 48] on textarea at bounding box center [274, 61] width 247 height 37
paste textarea "**********"
type textarea "**********"
drag, startPoint x: 172, startPoint y: 50, endPoint x: 142, endPoint y: 48, distance: 29.8
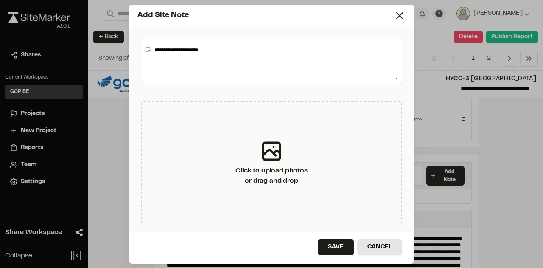
click at [144, 49] on div "**********" at bounding box center [271, 61] width 261 height 45
click at [376, 243] on button "Cancel" at bounding box center [379, 247] width 45 height 16
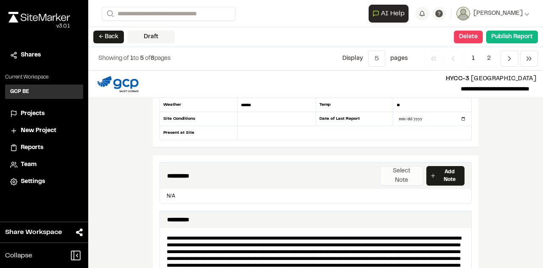
click at [402, 168] on button "Select Note" at bounding box center [401, 176] width 43 height 20
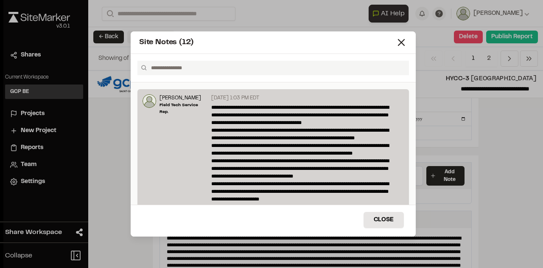
click at [186, 115] on div "James Rosso Field Tech Service Rep." at bounding box center [183, 243] width 48 height 299
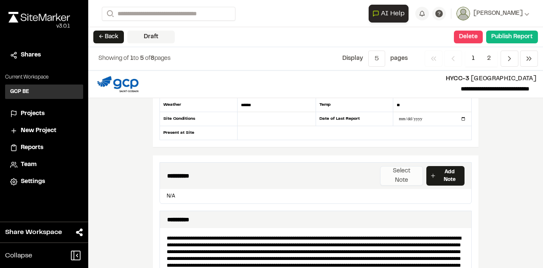
click at [396, 166] on button "Select Note" at bounding box center [401, 176] width 43 height 20
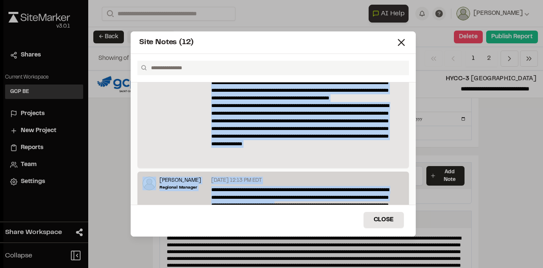
scroll to position [238, 0]
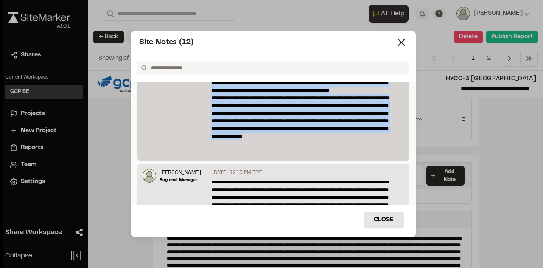
drag, startPoint x: 210, startPoint y: 106, endPoint x: 344, endPoint y: 150, distance: 140.9
click at [344, 150] on p "**********" at bounding box center [305, 10] width 188 height 290
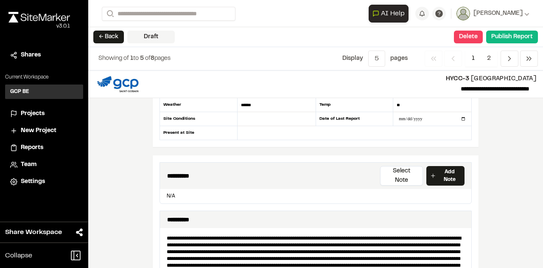
scroll to position [0, 0]
click at [402, 169] on button "Select Note" at bounding box center [401, 176] width 43 height 20
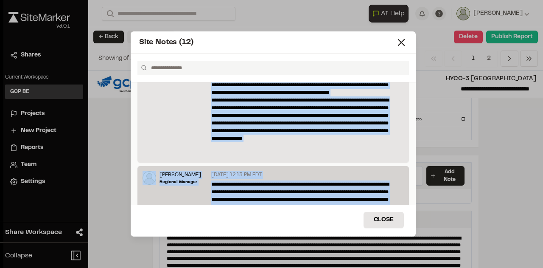
scroll to position [269, 0]
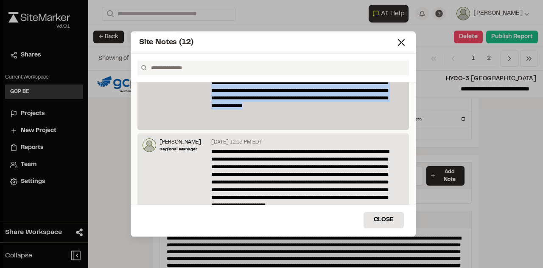
drag, startPoint x: 209, startPoint y: 107, endPoint x: 337, endPoint y: 122, distance: 128.0
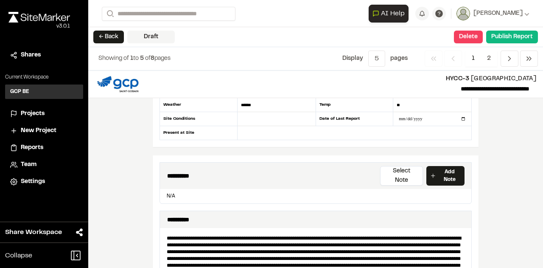
scroll to position [0, 0]
click at [439, 169] on p "Add Note" at bounding box center [449, 175] width 23 height 15
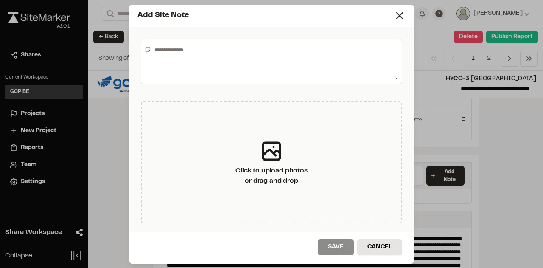
click at [178, 54] on textarea at bounding box center [274, 61] width 247 height 37
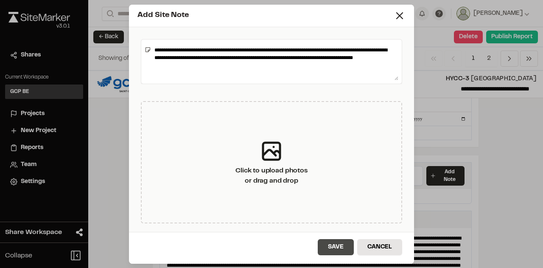
type textarea "**********"
click at [334, 248] on button "Save" at bounding box center [336, 247] width 36 height 16
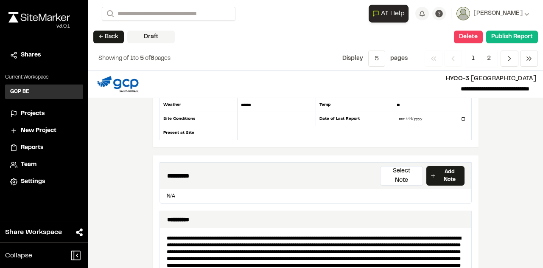
click at [215, 192] on p "N/A" at bounding box center [315, 196] width 304 height 8
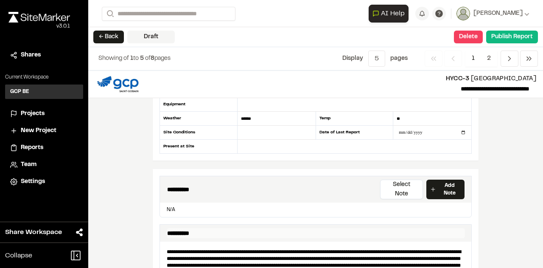
scroll to position [170, 0]
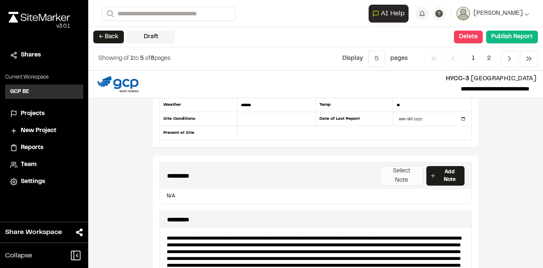
click at [391, 166] on button "Select Note" at bounding box center [401, 176] width 43 height 20
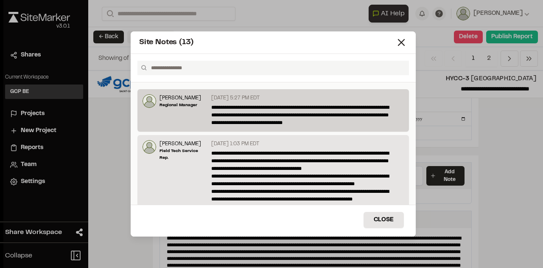
click at [267, 112] on p "**********" at bounding box center [305, 114] width 188 height 23
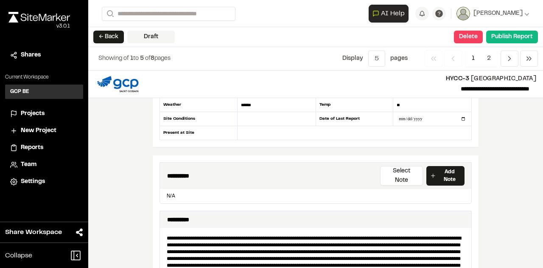
click at [170, 192] on p "N/A" at bounding box center [315, 196] width 304 height 8
click at [166, 192] on p "N/A" at bounding box center [315, 196] width 304 height 8
click at [391, 167] on button "Select Note" at bounding box center [401, 176] width 43 height 20
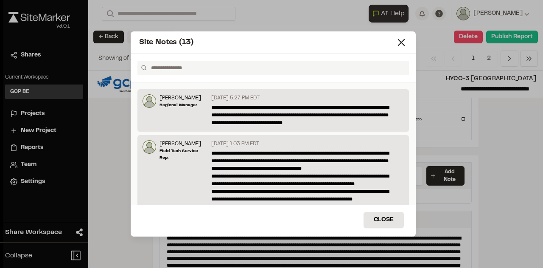
click at [379, 220] on button "Close" at bounding box center [383, 220] width 40 height 16
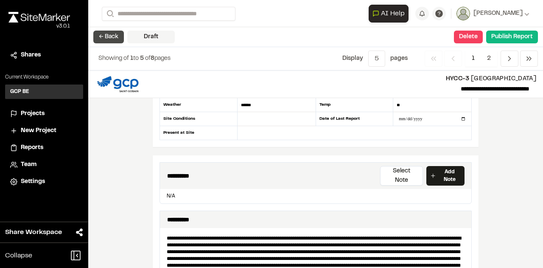
click at [106, 37] on button "← Back" at bounding box center [108, 37] width 31 height 13
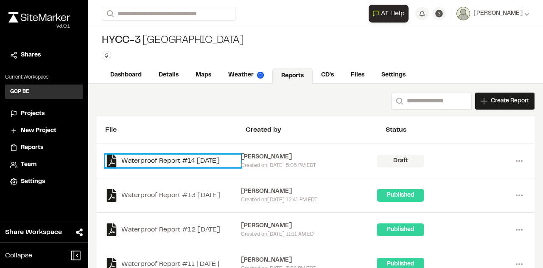
click at [165, 157] on link "Waterproof Report #14 [DATE]" at bounding box center [173, 160] width 136 height 13
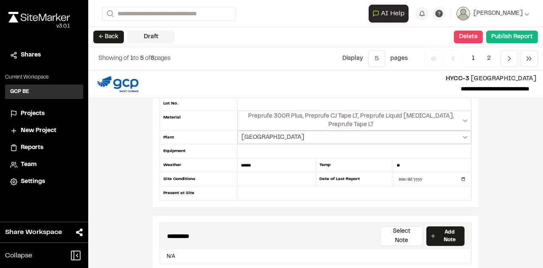
scroll to position [127, 0]
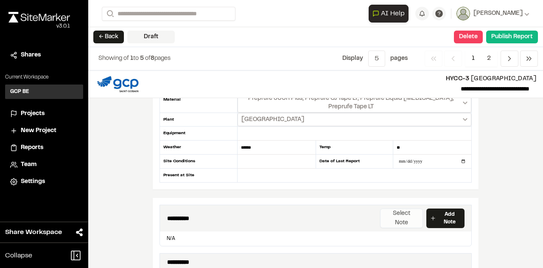
click at [398, 208] on button "Select Note" at bounding box center [401, 218] width 43 height 20
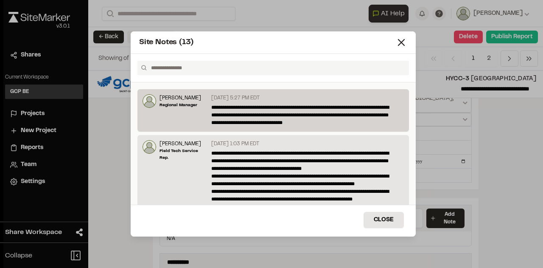
click at [239, 110] on p "**********" at bounding box center [305, 114] width 188 height 23
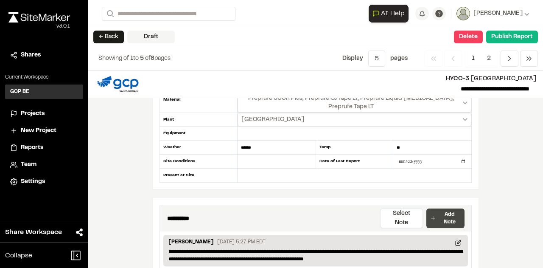
click at [441, 212] on p "Add Note" at bounding box center [449, 217] width 23 height 15
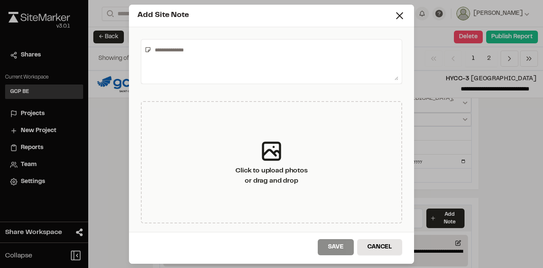
click at [167, 49] on textarea at bounding box center [274, 61] width 247 height 37
click at [383, 243] on button "Cancel" at bounding box center [379, 247] width 45 height 16
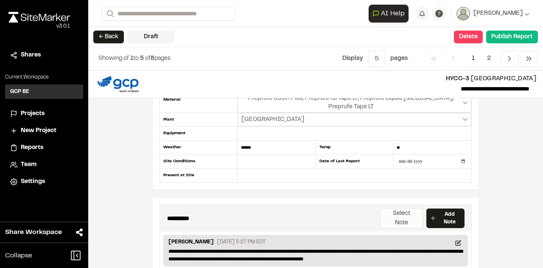
click at [397, 209] on button "Select Note" at bounding box center [401, 218] width 43 height 20
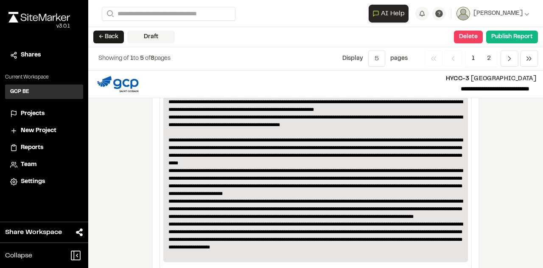
scroll to position [339, 0]
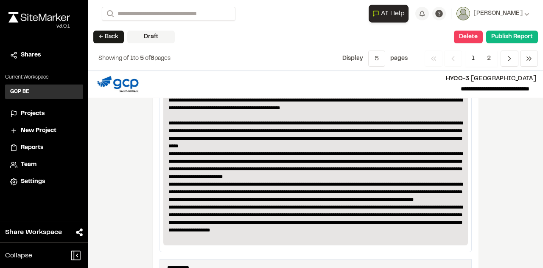
click at [354, 218] on p "**********" at bounding box center [315, 138] width 295 height 206
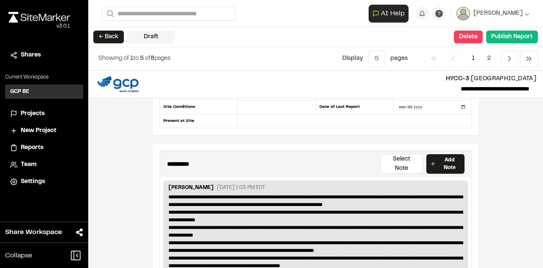
scroll to position [170, 0]
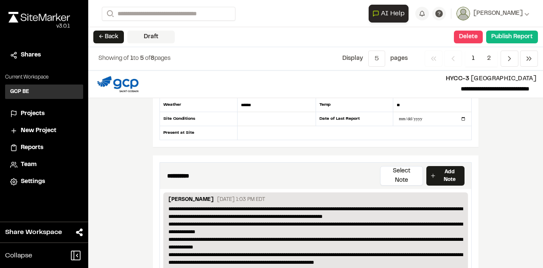
click at [440, 195] on div "James Rosso September 19, 2025 1:03 PM EDT" at bounding box center [315, 199] width 294 height 9
click at [451, 195] on div "James Rosso September 19, 2025 1:03 PM EDT" at bounding box center [315, 199] width 294 height 9
click at [457, 195] on div "James Rosso September 19, 2025 1:03 PM EDT" at bounding box center [315, 199] width 294 height 9
click at [380, 195] on div "James Rosso September 19, 2025 1:03 PM EDT" at bounding box center [315, 199] width 294 height 9
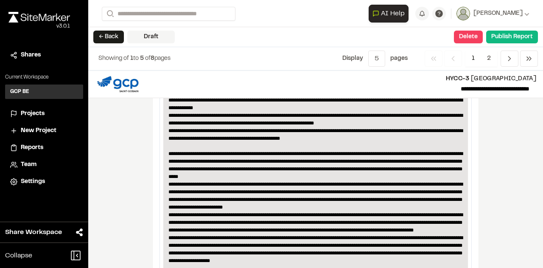
scroll to position [297, 0]
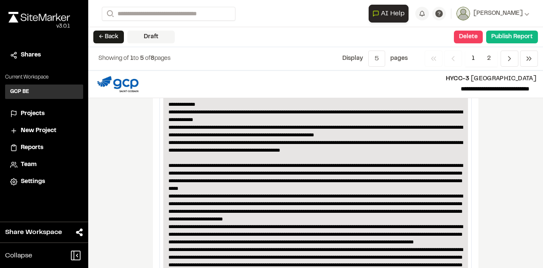
click at [407, 196] on p "**********" at bounding box center [315, 181] width 295 height 206
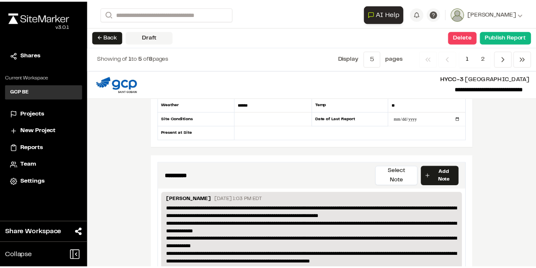
scroll to position [127, 0]
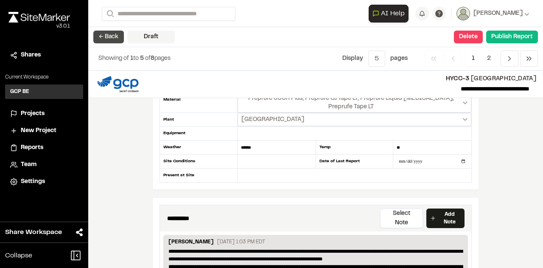
click at [108, 34] on button "← Back" at bounding box center [108, 37] width 31 height 13
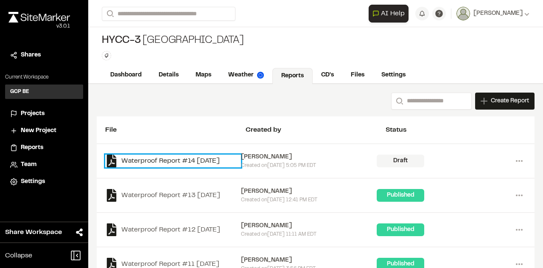
click at [194, 157] on link "Waterproof Report #14 [DATE]" at bounding box center [173, 160] width 136 height 13
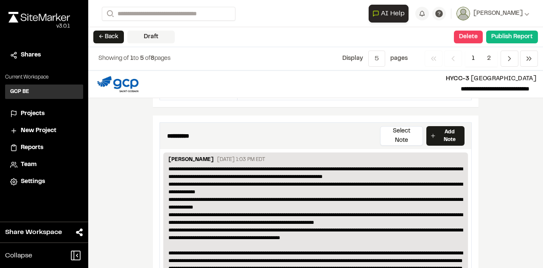
scroll to position [212, 0]
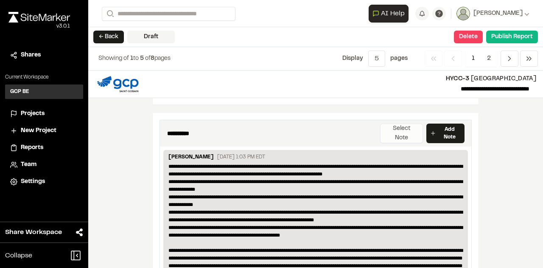
click at [396, 124] on button "Select Note" at bounding box center [401, 133] width 43 height 20
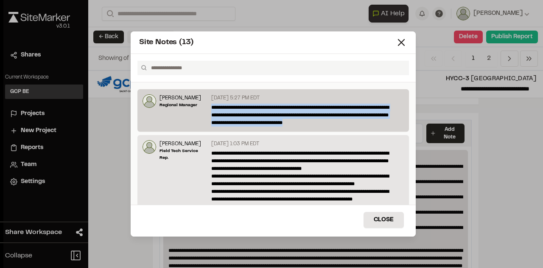
drag, startPoint x: 320, startPoint y: 123, endPoint x: 208, endPoint y: 107, distance: 112.6
click at [208, 107] on div "**********" at bounding box center [306, 110] width 196 height 32
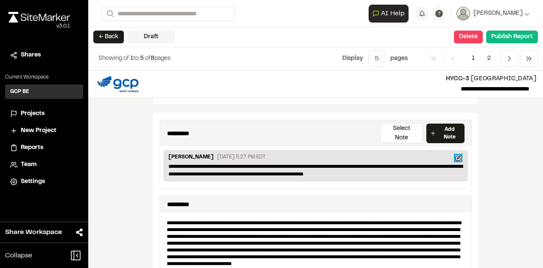
click at [457, 155] on icon at bounding box center [458, 156] width 3 height 3
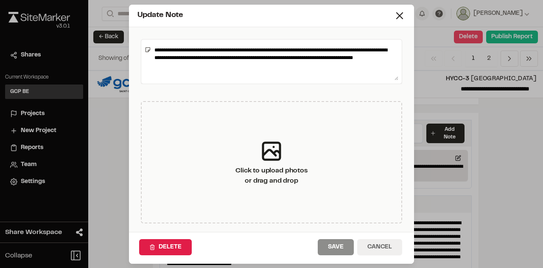
click at [377, 245] on button "Cancel" at bounding box center [379, 247] width 45 height 16
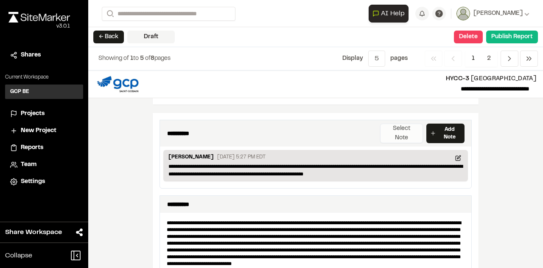
click at [398, 126] on button "Select Note" at bounding box center [401, 133] width 43 height 20
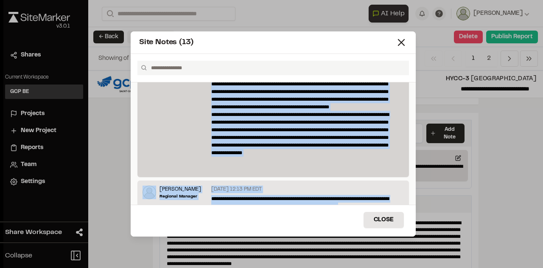
scroll to position [273, 0]
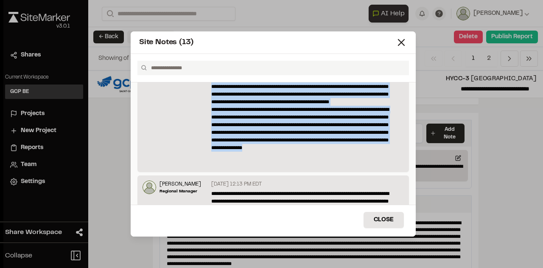
drag, startPoint x: 212, startPoint y: 152, endPoint x: 333, endPoint y: 160, distance: 121.5
click at [334, 161] on p "**********" at bounding box center [305, 22] width 188 height 290
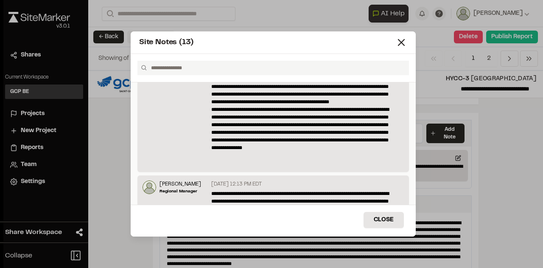
scroll to position [0, 0]
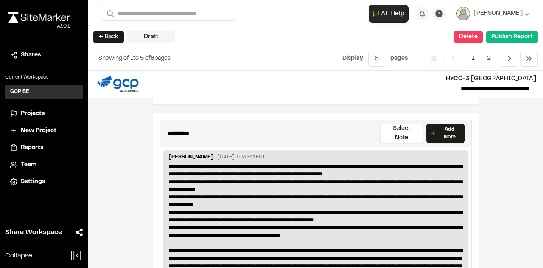
drag, startPoint x: 333, startPoint y: 160, endPoint x: 279, endPoint y: 195, distance: 64.5
click at [276, 195] on p "**********" at bounding box center [315, 265] width 295 height 206
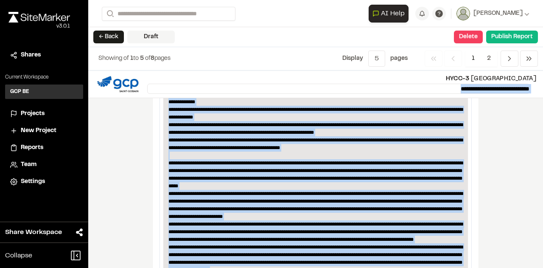
scroll to position [203, 0]
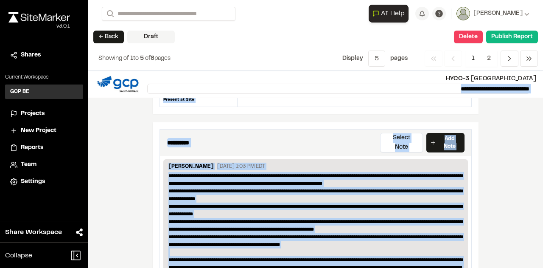
drag, startPoint x: 316, startPoint y: 183, endPoint x: 223, endPoint y: 199, distance: 94.3
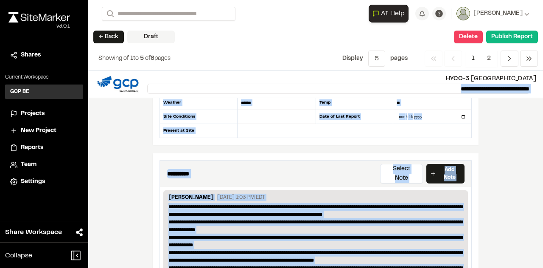
scroll to position [160, 0]
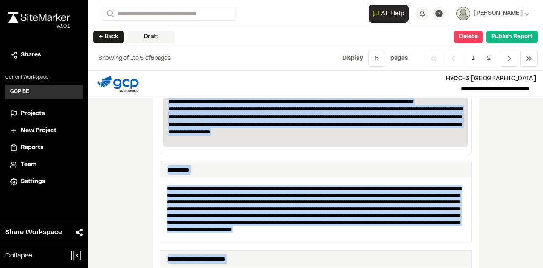
scroll to position [440, 0]
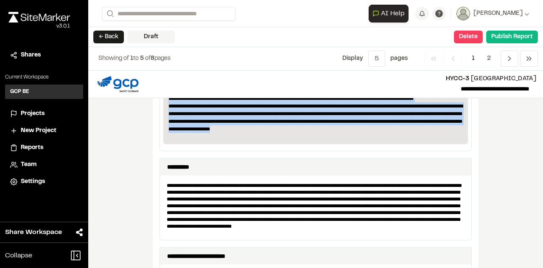
drag, startPoint x: 189, startPoint y: 215, endPoint x: 319, endPoint y: 123, distance: 159.1
click at [319, 123] on p "**********" at bounding box center [315, 37] width 295 height 206
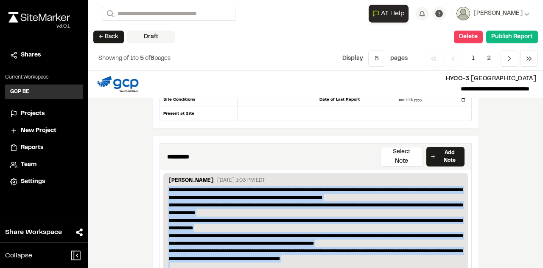
scroll to position [186, 0]
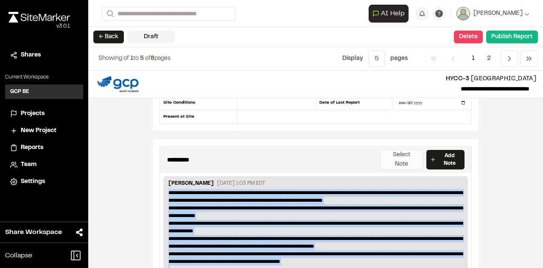
click at [406, 151] on button "Select Note" at bounding box center [401, 160] width 43 height 20
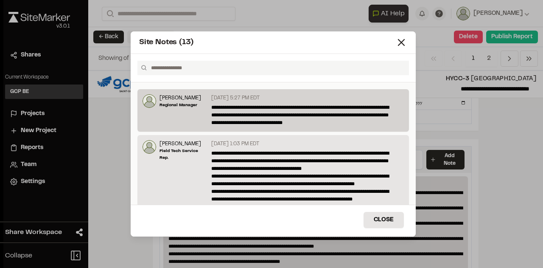
click at [297, 116] on p "**********" at bounding box center [305, 114] width 188 height 23
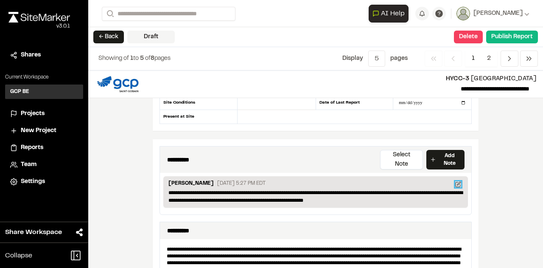
click at [457, 181] on icon at bounding box center [458, 184] width 6 height 6
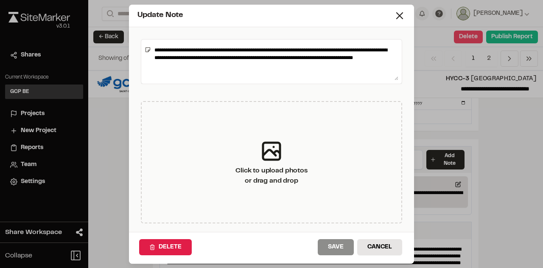
click at [172, 65] on textarea "**********" at bounding box center [274, 61] width 247 height 37
click at [154, 48] on textarea "**********" at bounding box center [274, 61] width 247 height 37
paste textarea "**********"
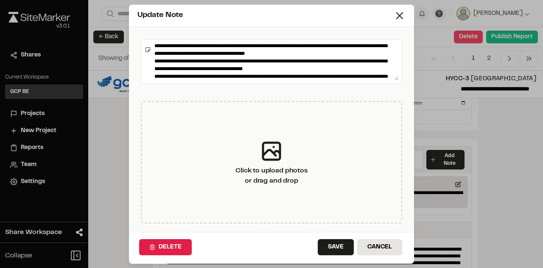
scroll to position [0, 0]
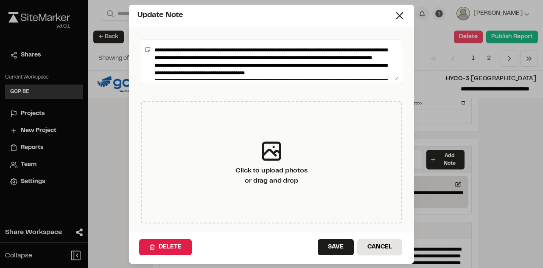
drag, startPoint x: 232, startPoint y: 47, endPoint x: 155, endPoint y: 40, distance: 77.5
click at [155, 40] on div at bounding box center [271, 61] width 261 height 45
drag, startPoint x: 311, startPoint y: 59, endPoint x: 285, endPoint y: 56, distance: 26.5
click at [285, 56] on textarea at bounding box center [274, 61] width 247 height 37
click at [314, 56] on textarea at bounding box center [274, 61] width 247 height 37
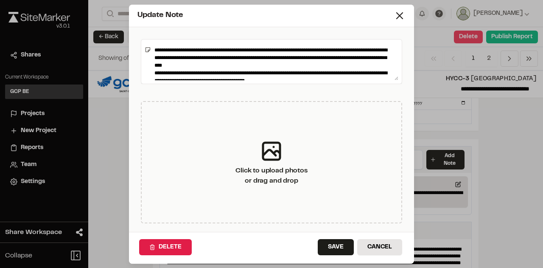
drag, startPoint x: 318, startPoint y: 58, endPoint x: 282, endPoint y: 57, distance: 36.1
click at [282, 57] on textarea at bounding box center [274, 61] width 247 height 37
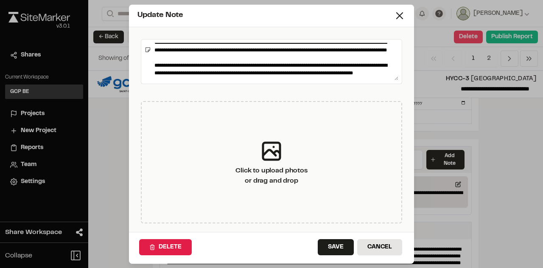
scroll to position [252, 0]
drag, startPoint x: 270, startPoint y: 56, endPoint x: 167, endPoint y: 52, distance: 103.6
click at [167, 52] on textarea at bounding box center [274, 61] width 247 height 37
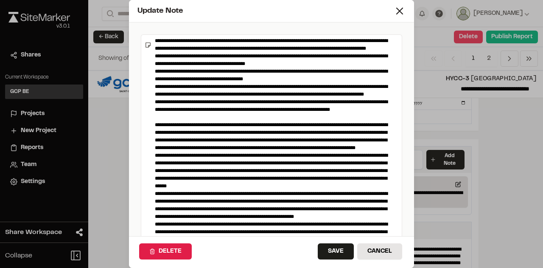
scroll to position [51, 0]
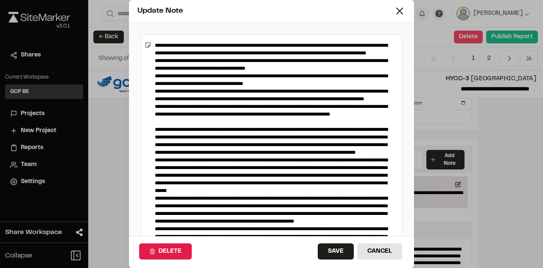
drag, startPoint x: 397, startPoint y: 79, endPoint x: 413, endPoint y: 279, distance: 201.2
click at [413, 267] on html "**********" at bounding box center [271, 134] width 543 height 268
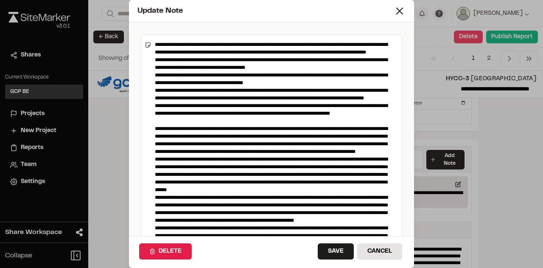
scroll to position [0, 0]
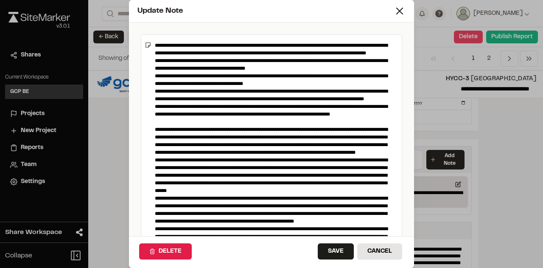
click at [299, 89] on textarea at bounding box center [271, 156] width 241 height 237
click at [287, 92] on textarea at bounding box center [271, 156] width 241 height 237
drag, startPoint x: 292, startPoint y: 91, endPoint x: 149, endPoint y: 69, distance: 144.1
click at [149, 69] on div at bounding box center [271, 156] width 261 height 245
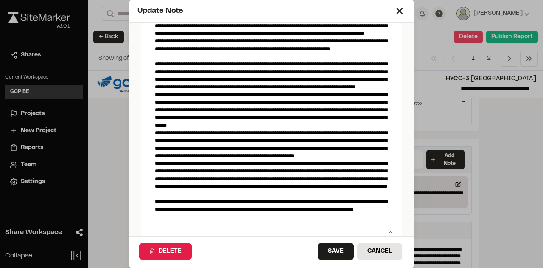
scroll to position [85, 0]
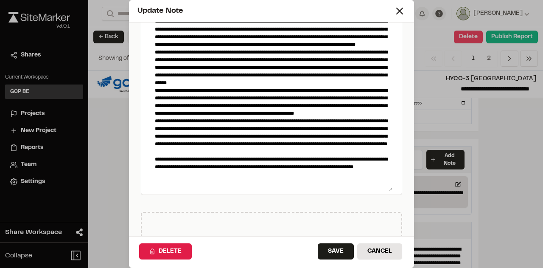
drag, startPoint x: 203, startPoint y: 184, endPoint x: 154, endPoint y: 165, distance: 51.8
click at [154, 165] on textarea at bounding box center [271, 71] width 241 height 237
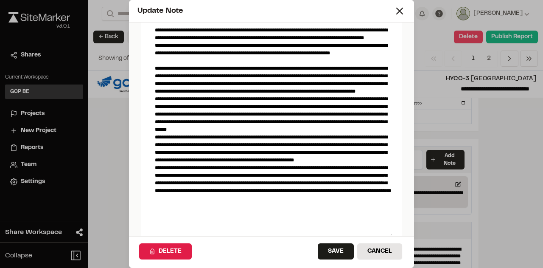
scroll to position [0, 0]
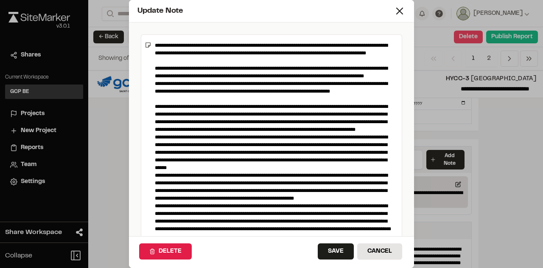
drag, startPoint x: 213, startPoint y: 60, endPoint x: 236, endPoint y: 65, distance: 23.9
click at [215, 59] on textarea at bounding box center [271, 156] width 241 height 237
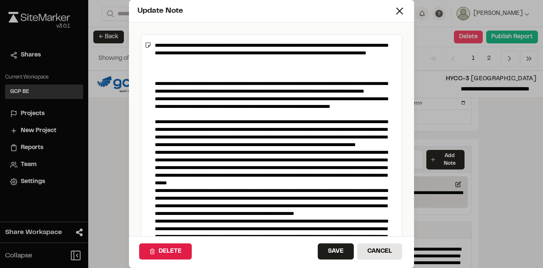
paste textarea "**********"
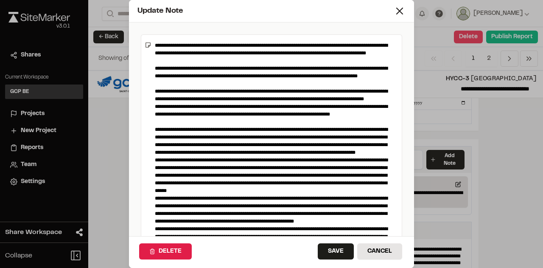
drag, startPoint x: 190, startPoint y: 145, endPoint x: 142, endPoint y: 99, distance: 67.2
click at [142, 99] on div at bounding box center [271, 156] width 261 height 245
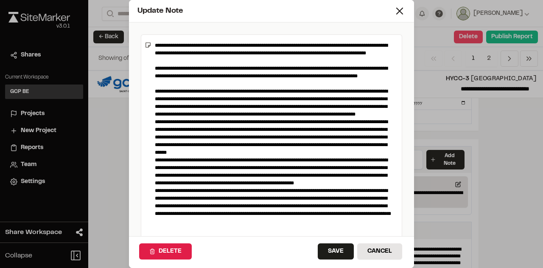
click at [180, 89] on textarea at bounding box center [271, 156] width 241 height 237
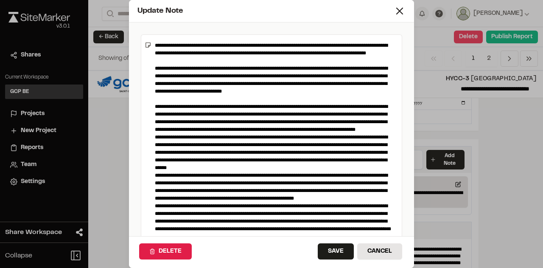
click at [256, 97] on textarea at bounding box center [271, 156] width 241 height 237
click at [346, 97] on textarea at bounding box center [271, 156] width 241 height 237
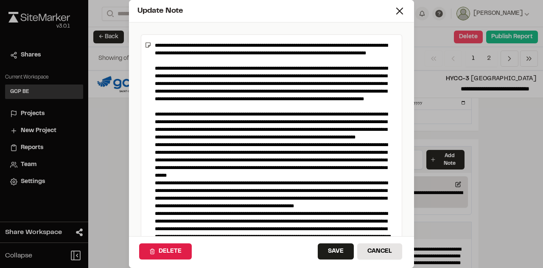
drag, startPoint x: 241, startPoint y: 158, endPoint x: 158, endPoint y: 127, distance: 88.4
click at [158, 127] on textarea at bounding box center [271, 156] width 241 height 237
click at [155, 125] on textarea at bounding box center [271, 156] width 241 height 237
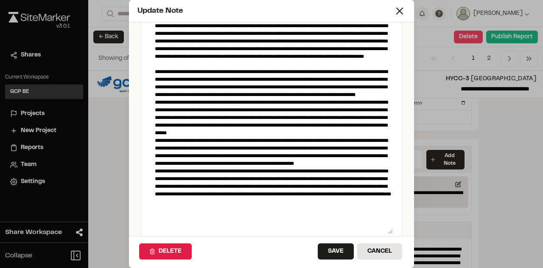
click at [330, 71] on textarea at bounding box center [271, 114] width 241 height 237
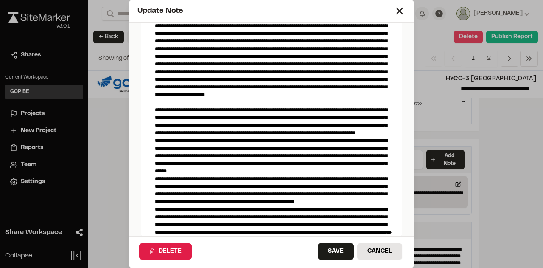
click at [322, 102] on textarea at bounding box center [271, 114] width 241 height 237
click at [232, 108] on textarea at bounding box center [271, 114] width 241 height 237
click at [171, 117] on textarea at bounding box center [271, 114] width 241 height 237
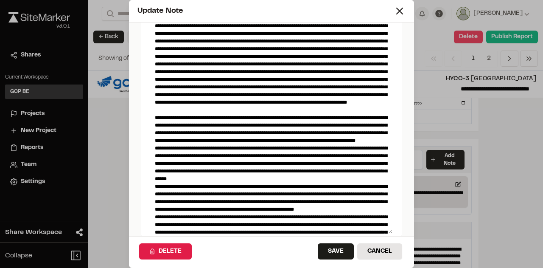
click at [324, 101] on textarea at bounding box center [271, 114] width 241 height 237
click at [329, 123] on textarea at bounding box center [271, 114] width 241 height 237
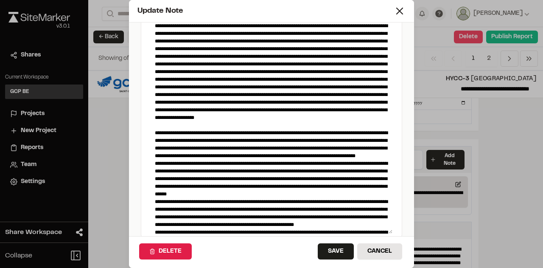
type textarea "**********"
click at [327, 251] on button "Save" at bounding box center [336, 251] width 36 height 16
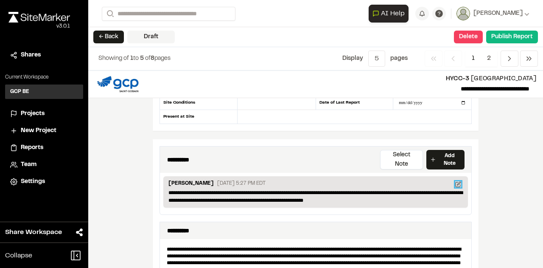
click at [455, 181] on icon at bounding box center [458, 184] width 6 height 6
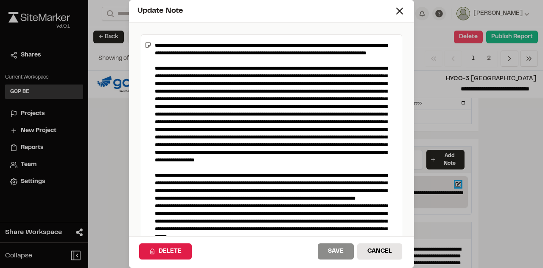
drag, startPoint x: 396, startPoint y: 78, endPoint x: 403, endPoint y: 266, distance: 187.6
click at [423, 267] on html "**********" at bounding box center [271, 134] width 543 height 268
click at [257, 173] on textarea at bounding box center [271, 160] width 241 height 244
click at [242, 180] on textarea at bounding box center [271, 160] width 241 height 244
drag, startPoint x: 176, startPoint y: 182, endPoint x: 148, endPoint y: 181, distance: 28.4
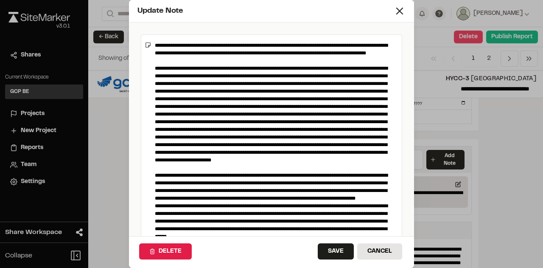
click at [148, 181] on div at bounding box center [271, 160] width 261 height 252
click at [221, 181] on textarea at bounding box center [271, 160] width 241 height 244
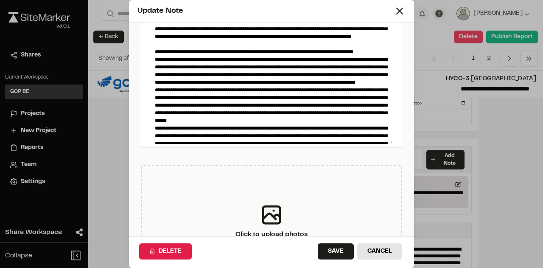
scroll to position [138, 0]
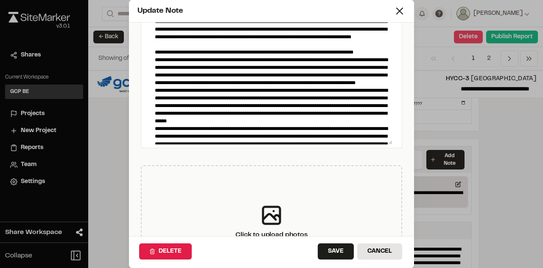
type textarea "**********"
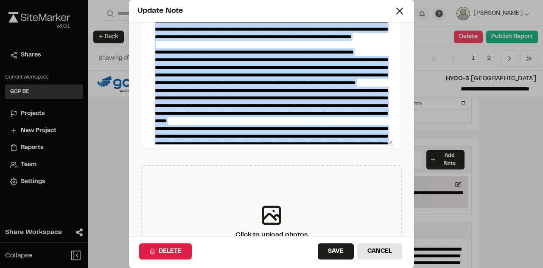
drag, startPoint x: 391, startPoint y: 144, endPoint x: 388, endPoint y: 148, distance: 5.4
click at [394, 158] on div "Click to upload photos or drag and drop" at bounding box center [271, 89] width 285 height 411
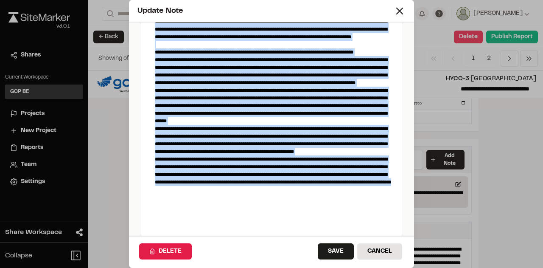
drag, startPoint x: 391, startPoint y: 142, endPoint x: 396, endPoint y: 240, distance: 97.2
click at [386, 247] on div "Update Note Click to upload photos or drag and drop Delete Save Cancel" at bounding box center [271, 134] width 285 height 268
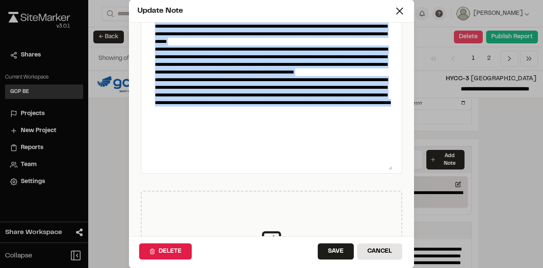
scroll to position [218, 0]
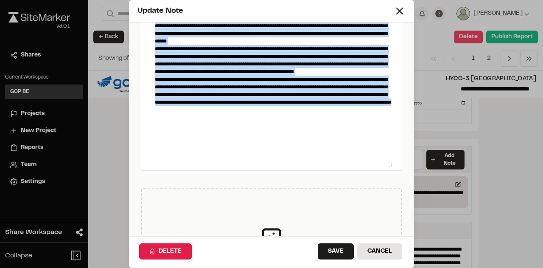
drag, startPoint x: 390, startPoint y: 167, endPoint x: 397, endPoint y: 165, distance: 7.5
click at [397, 165] on div "Click to upload photos or drag and drop" at bounding box center [271, 62] width 285 height 514
drag, startPoint x: 331, startPoint y: 249, endPoint x: 346, endPoint y: 248, distance: 15.3
click at [331, 248] on button "Save" at bounding box center [336, 251] width 36 height 16
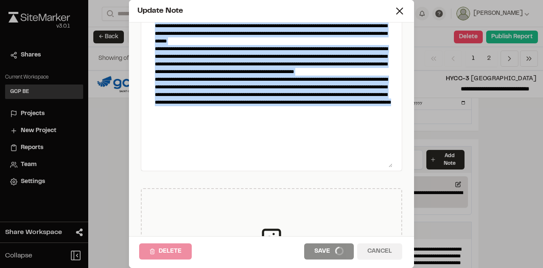
scroll to position [0, 0]
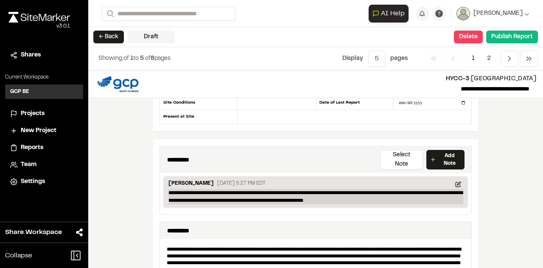
click at [455, 189] on p "**********" at bounding box center [315, 196] width 295 height 15
click at [359, 189] on p "**********" at bounding box center [315, 196] width 295 height 15
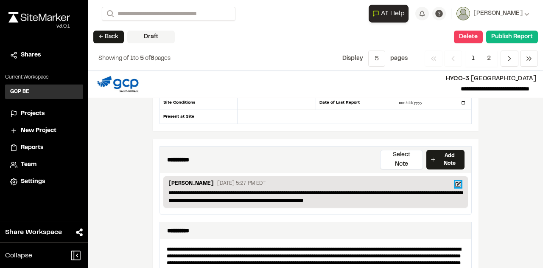
click at [457, 181] on icon at bounding box center [458, 182] width 3 height 3
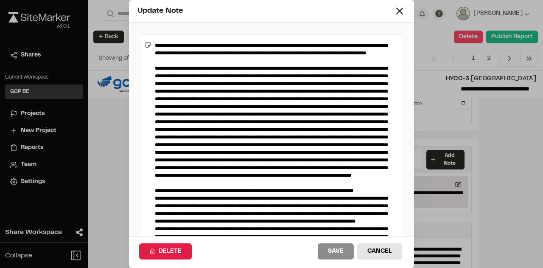
drag, startPoint x: 396, startPoint y: 78, endPoint x: 402, endPoint y: 282, distance: 204.1
click at [402, 267] on html "**********" at bounding box center [271, 134] width 543 height 268
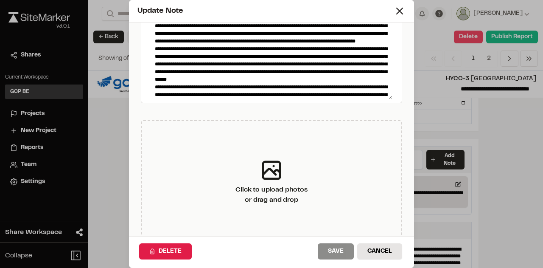
scroll to position [194, 0]
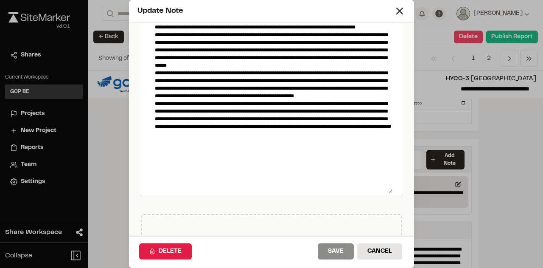
drag, startPoint x: 388, startPoint y: 81, endPoint x: 392, endPoint y: 188, distance: 106.9
click at [392, 188] on div at bounding box center [271, 19] width 261 height 356
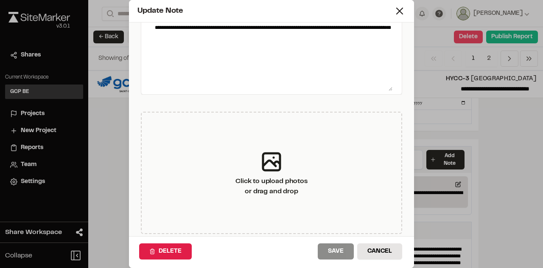
scroll to position [9, 0]
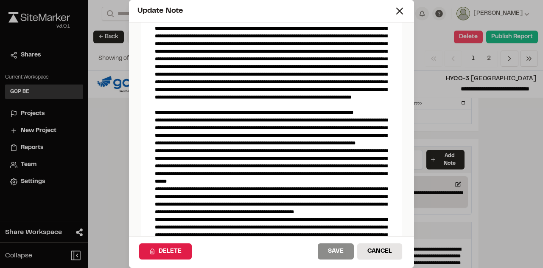
scroll to position [0, 0]
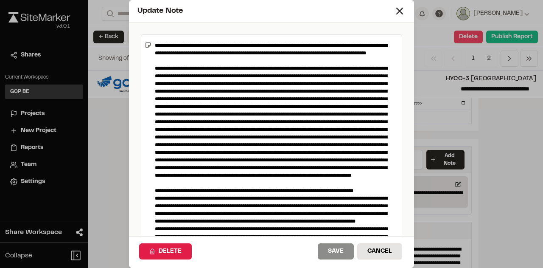
click at [201, 50] on textarea at bounding box center [271, 212] width 241 height 349
click at [345, 184] on textarea at bounding box center [271, 212] width 241 height 349
drag, startPoint x: 347, startPoint y: 182, endPoint x: 366, endPoint y: 185, distance: 18.9
click at [347, 183] on textarea at bounding box center [271, 212] width 241 height 349
drag, startPoint x: 330, startPoint y: 193, endPoint x: 328, endPoint y: 198, distance: 5.8
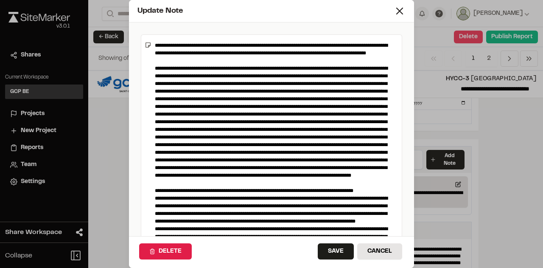
click at [330, 194] on textarea at bounding box center [271, 212] width 241 height 349
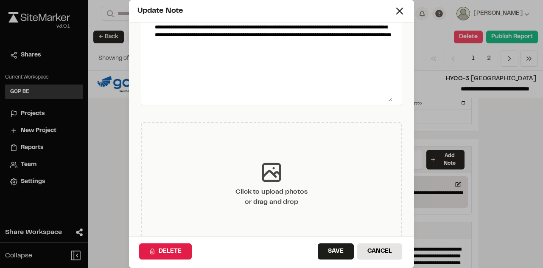
scroll to position [297, 0]
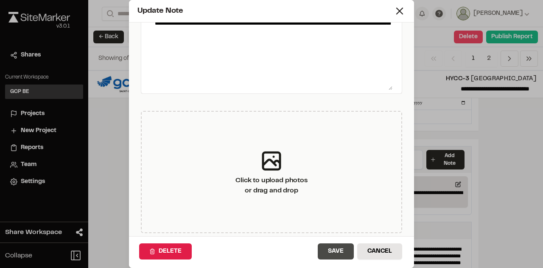
type textarea "**********"
click at [325, 248] on button "Save" at bounding box center [336, 251] width 36 height 16
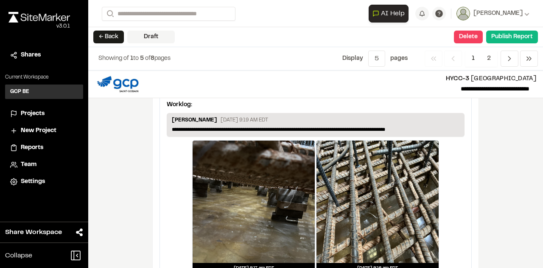
scroll to position [1220, 0]
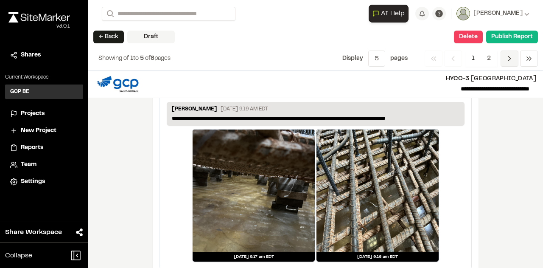
click at [508, 56] on icon "Navigation" at bounding box center [509, 58] width 8 height 8
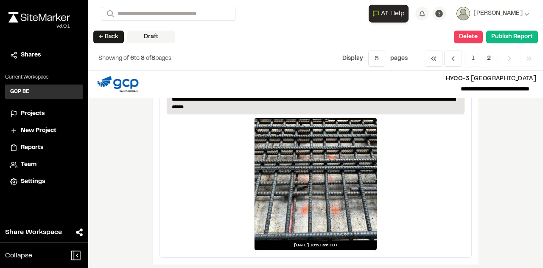
scroll to position [838, 0]
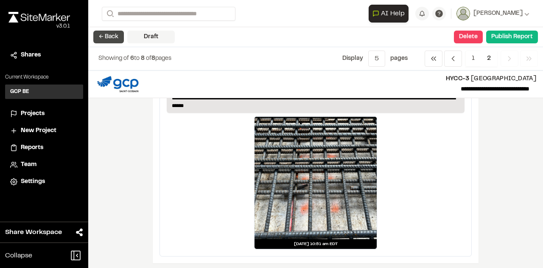
click at [109, 35] on button "← Back" at bounding box center [108, 37] width 31 height 13
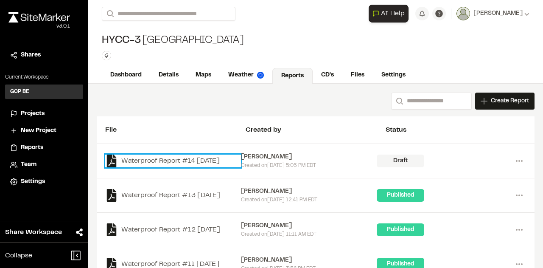
click at [208, 159] on link "Waterproof Report #14 [DATE]" at bounding box center [173, 160] width 136 height 13
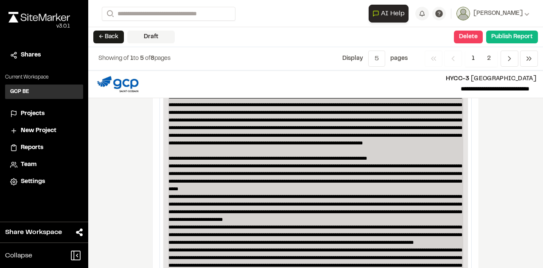
scroll to position [339, 0]
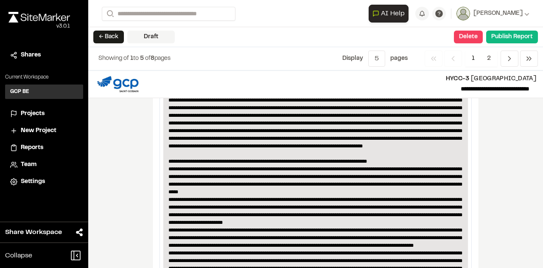
click at [113, 33] on button "← Back" at bounding box center [108, 37] width 31 height 13
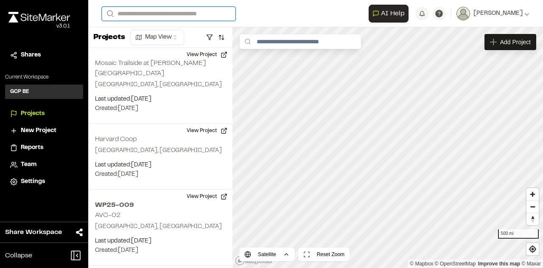
click at [139, 14] on input "Search" at bounding box center [169, 14] width 134 height 14
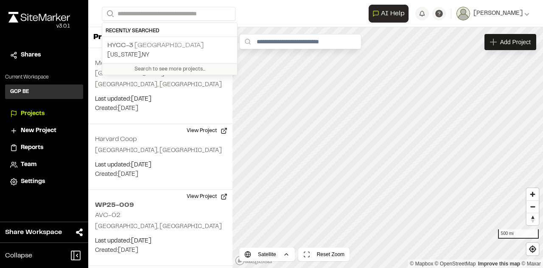
click at [138, 43] on p "HYCC-3 Gateway Tunnel" at bounding box center [169, 45] width 125 height 10
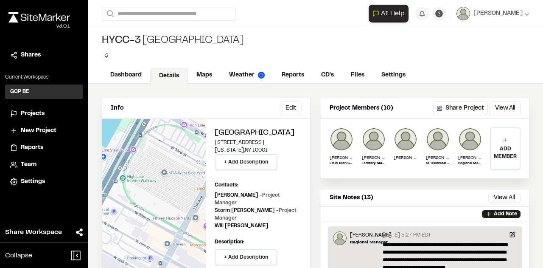
click at [31, 148] on span "Reports" at bounding box center [32, 147] width 22 height 9
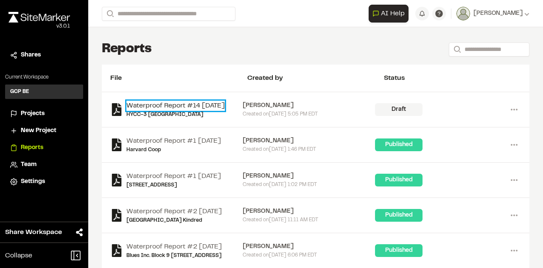
click at [161, 101] on link "Waterproof Report #14 [DATE]" at bounding box center [175, 106] width 98 height 10
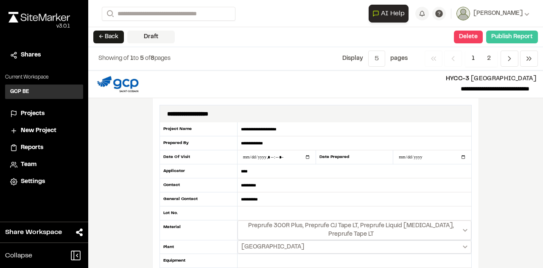
click at [509, 36] on button "Publish Report" at bounding box center [512, 37] width 52 height 13
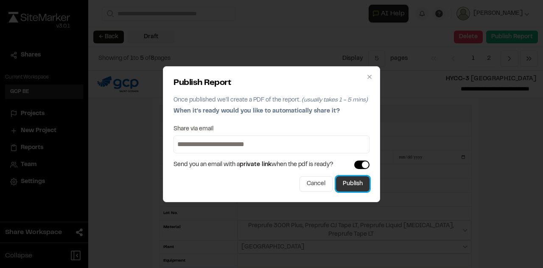
click at [358, 181] on button "Publish" at bounding box center [353, 183] width 34 height 15
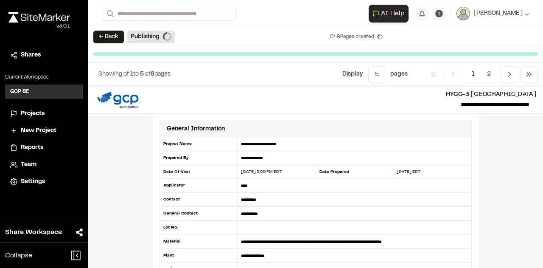
click at [40, 145] on span "Reports" at bounding box center [32, 147] width 22 height 9
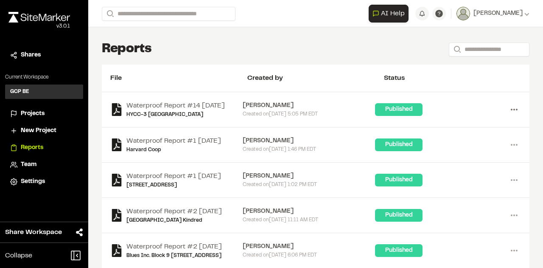
click at [511, 110] on circle at bounding box center [512, 110] width 2 height 2
click at [471, 142] on link "Download" at bounding box center [484, 140] width 74 height 13
